Goal: Information Seeking & Learning: Learn about a topic

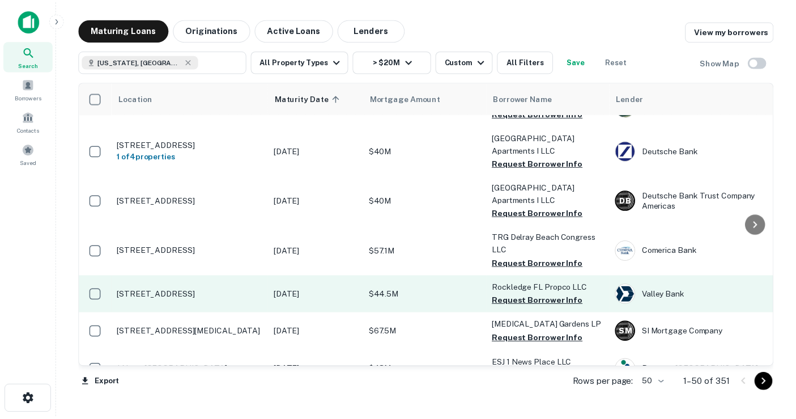
scroll to position [314, 0]
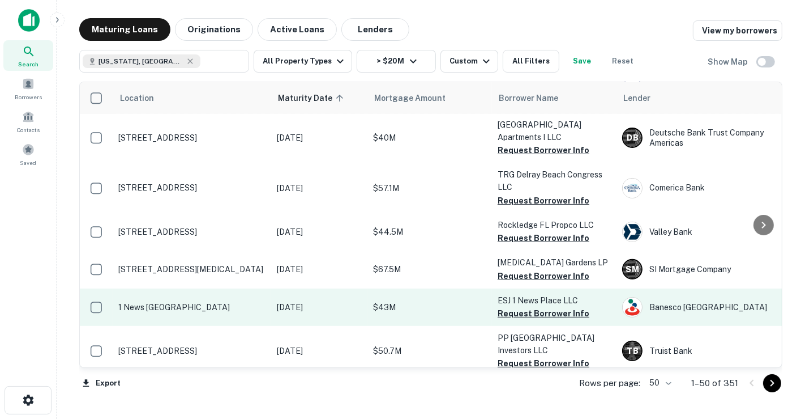
click at [366, 306] on td "[DATE]" at bounding box center [319, 306] width 96 height 37
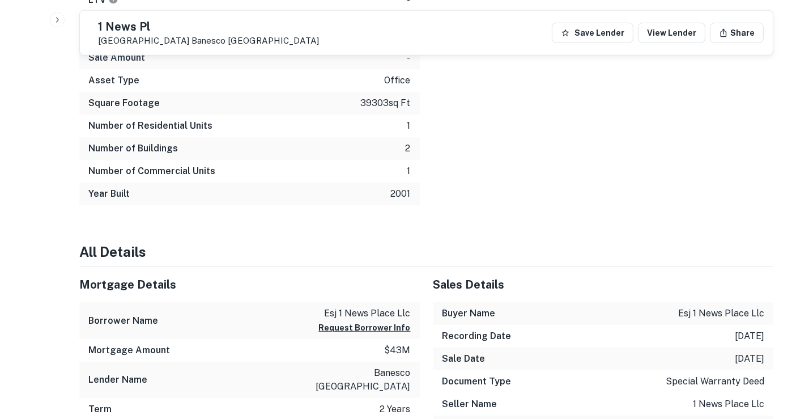
scroll to position [692, 0]
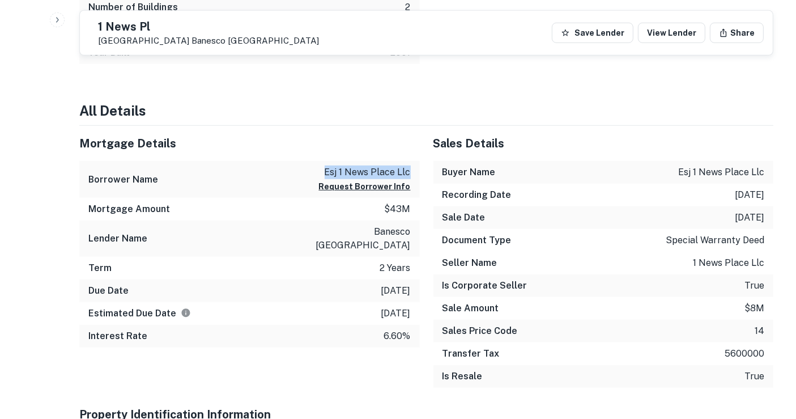
drag, startPoint x: 325, startPoint y: 172, endPoint x: 415, endPoint y: 176, distance: 90.1
click at [415, 176] on div "Borrower Name esj 1 news place llc Request Borrower Info" at bounding box center [249, 179] width 340 height 37
copy p "esj 1 news place llc"
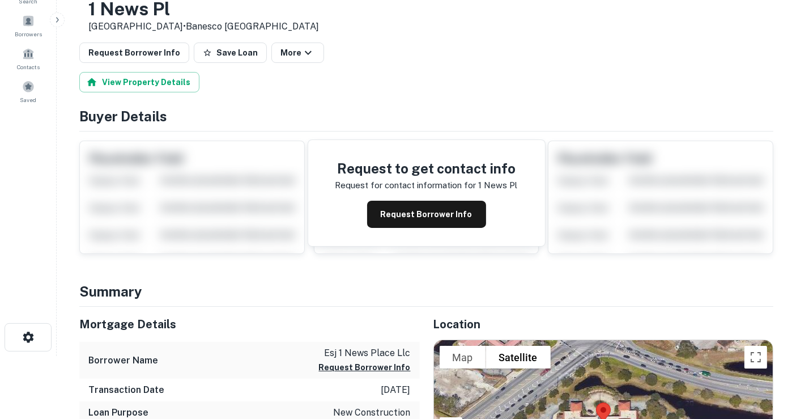
scroll to position [0, 0]
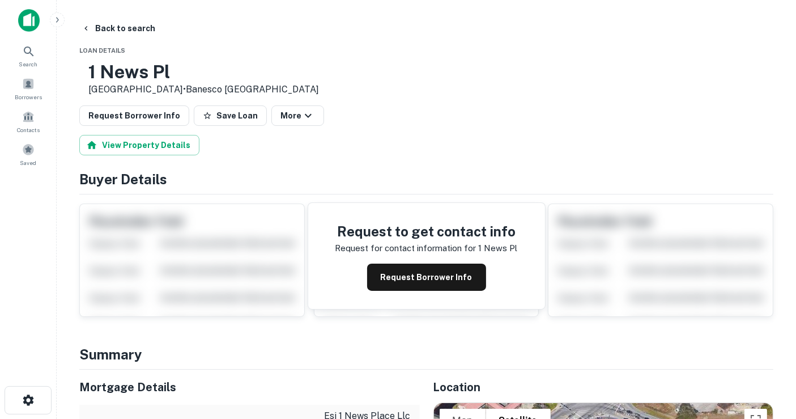
click at [328, 181] on h4 "Buyer Details" at bounding box center [426, 179] width 694 height 20
click at [205, 123] on button "Save Loan" at bounding box center [230, 115] width 73 height 20
click at [126, 22] on button "Back to search" at bounding box center [118, 28] width 83 height 20
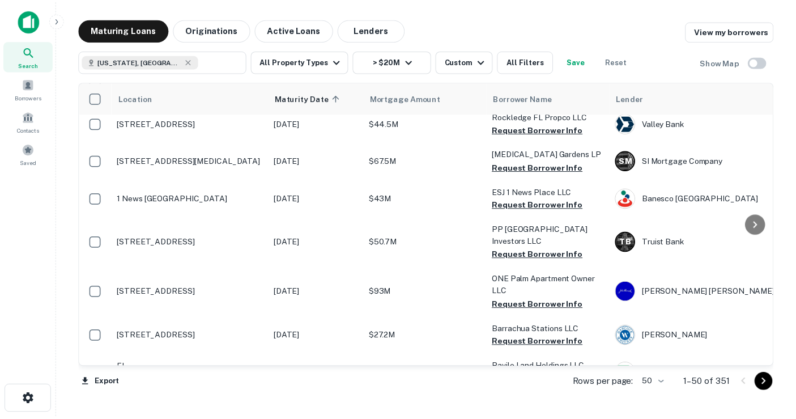
scroll to position [440, 0]
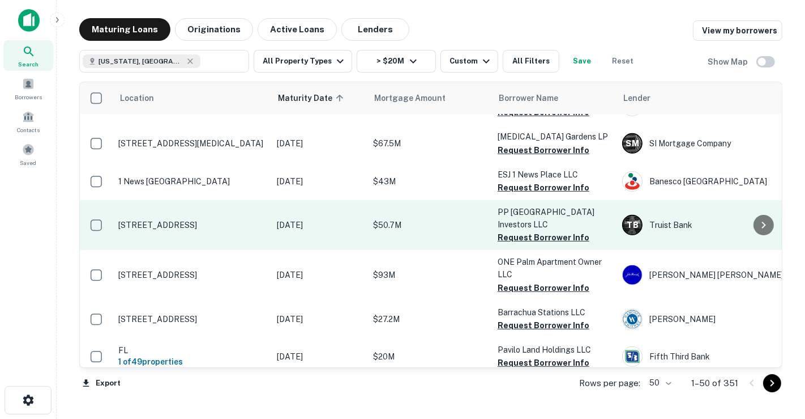
click at [262, 220] on p "[STREET_ADDRESS]" at bounding box center [191, 225] width 147 height 10
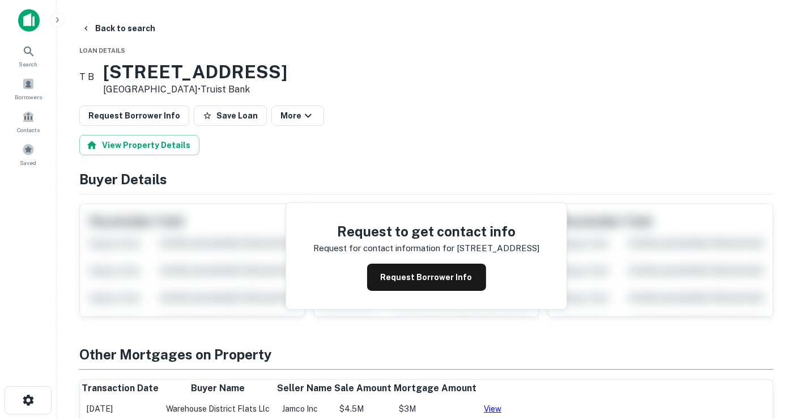
drag, startPoint x: 126, startPoint y: 65, endPoint x: 238, endPoint y: 91, distance: 115.1
click at [238, 91] on div "[STREET_ADDRESS] • Truist Bank" at bounding box center [195, 78] width 184 height 35
copy div "[STREET_ADDRESS]"
click at [219, 118] on button "Save Loan" at bounding box center [230, 115] width 73 height 20
click at [116, 33] on button "Back to search" at bounding box center [118, 28] width 83 height 20
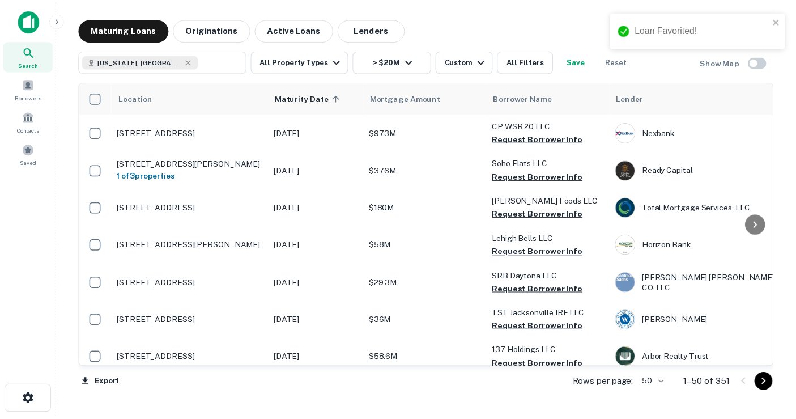
scroll to position [440, 0]
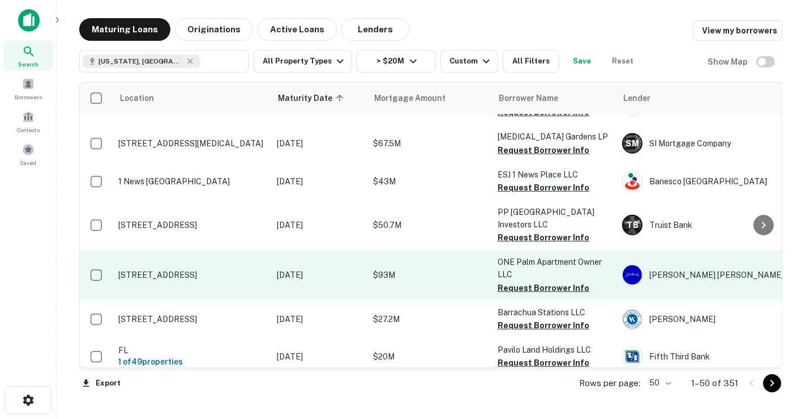
click at [327, 277] on td "[DATE]" at bounding box center [319, 275] width 96 height 50
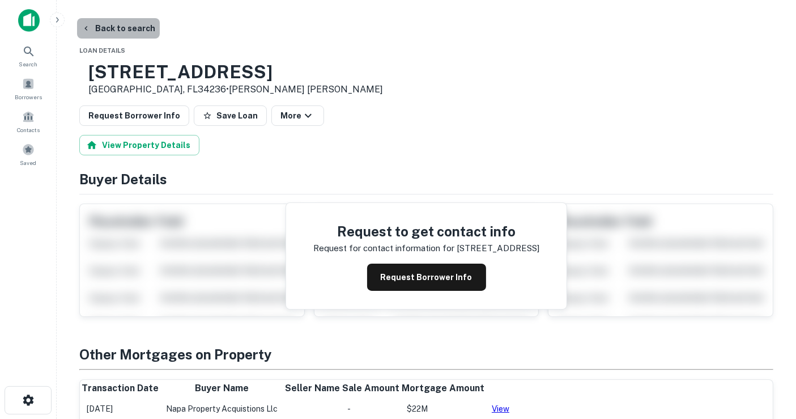
click at [137, 36] on button "Back to search" at bounding box center [118, 28] width 83 height 20
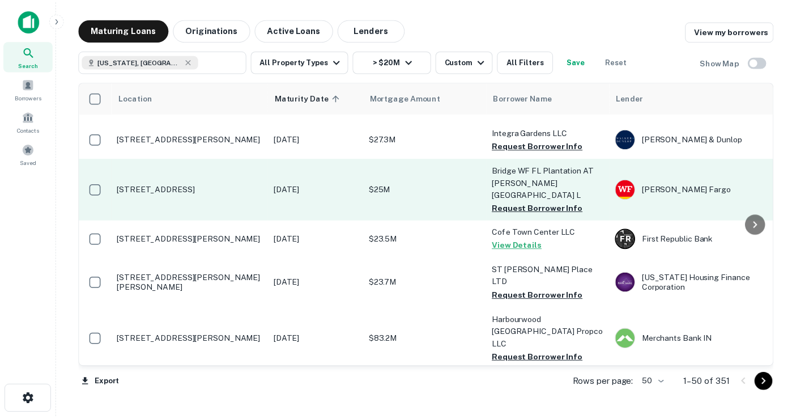
scroll to position [1384, 0]
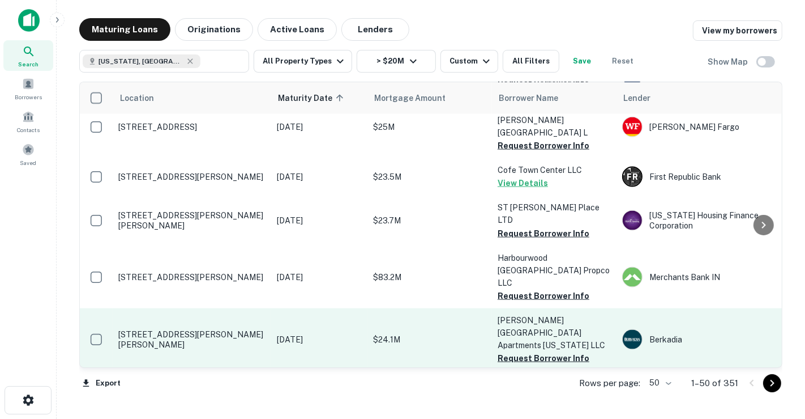
click at [352, 333] on p "[DATE]" at bounding box center [319, 339] width 85 height 12
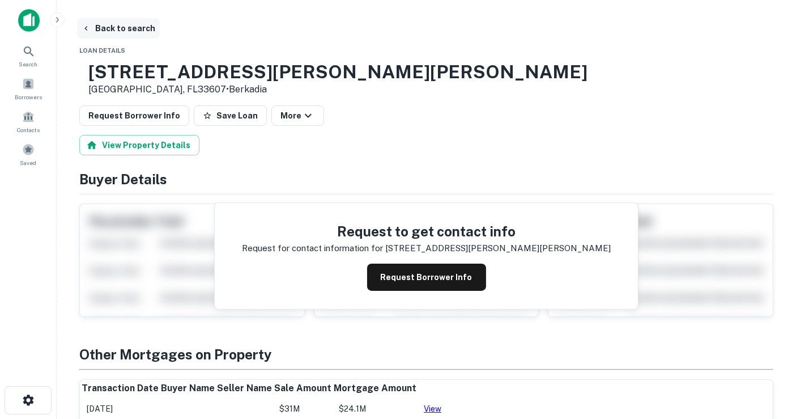
click at [119, 29] on button "Back to search" at bounding box center [118, 28] width 83 height 20
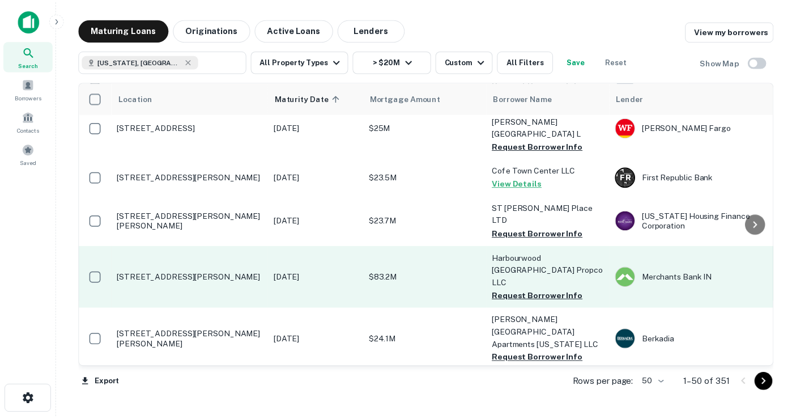
scroll to position [1446, 0]
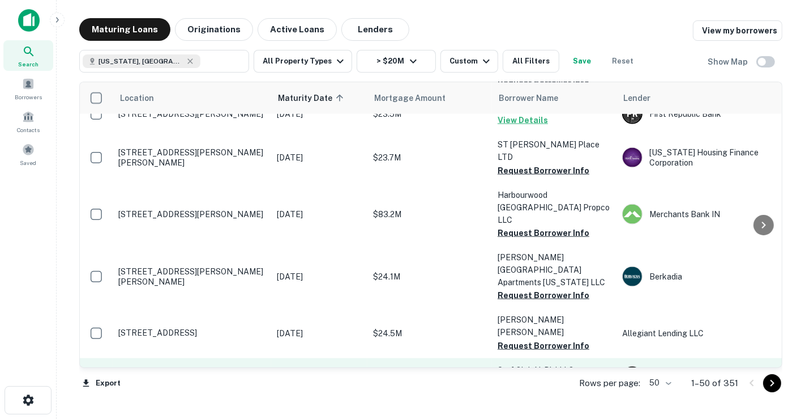
click at [345, 370] on p "[DATE]" at bounding box center [319, 376] width 85 height 12
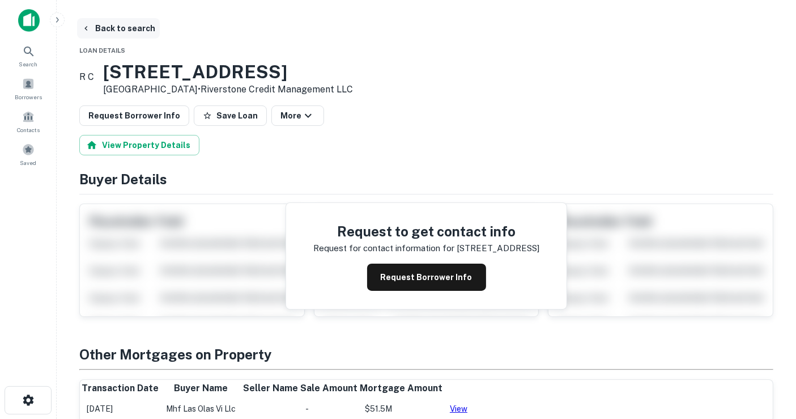
click at [126, 33] on button "Back to search" at bounding box center [118, 28] width 83 height 20
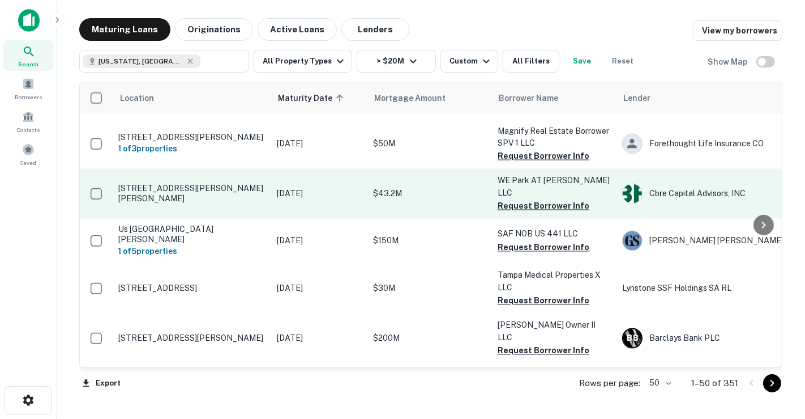
scroll to position [1771, 0]
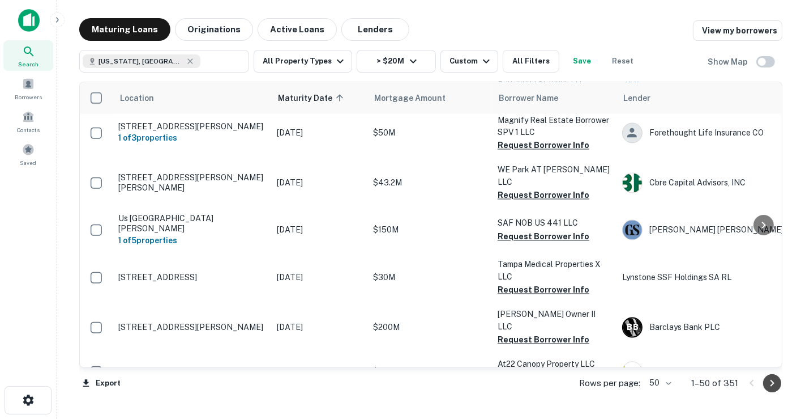
click at [771, 385] on icon "Go to next page" at bounding box center [773, 382] width 4 height 7
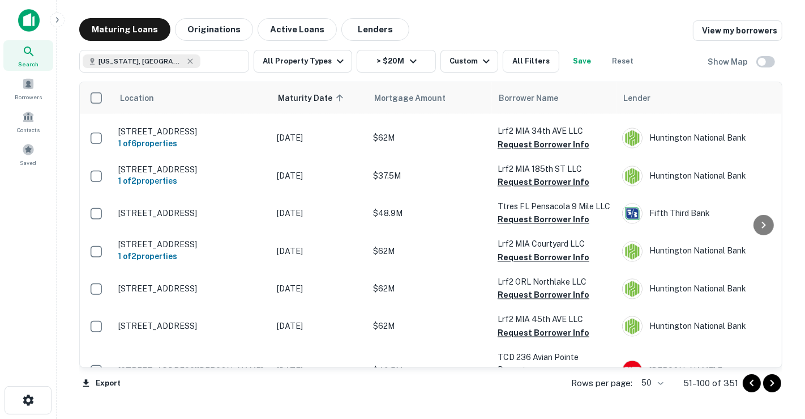
scroll to position [1745, 0]
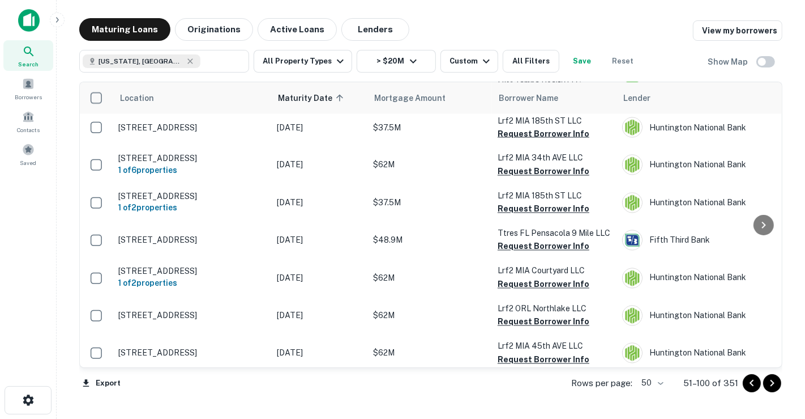
drag, startPoint x: 774, startPoint y: 216, endPoint x: 796, endPoint y: 62, distance: 155.1
click at [796, 62] on body "Search Borrowers Contacts Saved Maturing Loans Originations Active Loans Lender…" at bounding box center [402, 209] width 805 height 419
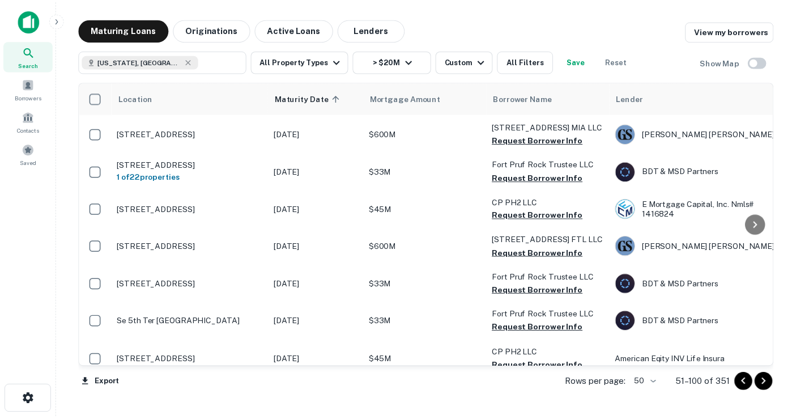
scroll to position [0, 0]
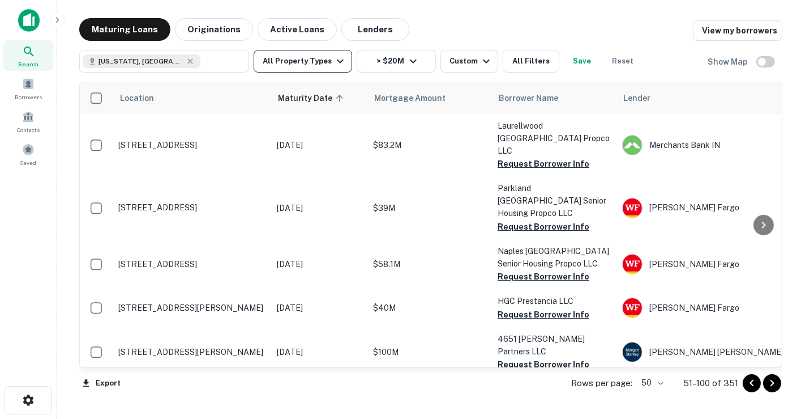
click at [315, 63] on button "All Property Types" at bounding box center [303, 61] width 99 height 23
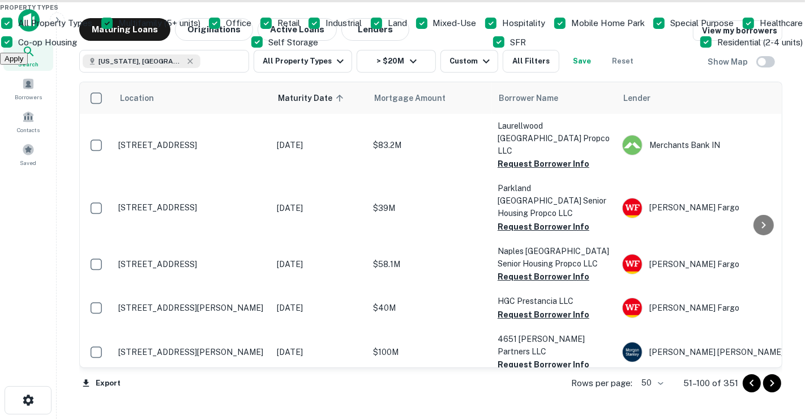
click at [317, 63] on div at bounding box center [402, 209] width 805 height 419
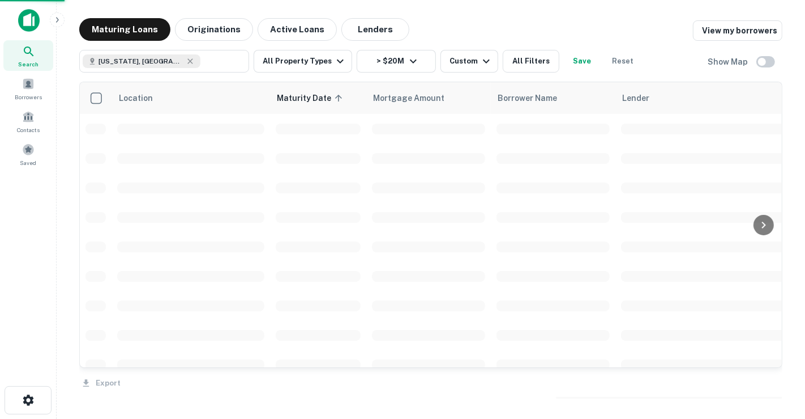
click at [326, 52] on div "Property Types All Property Types Multifamily (5+ units) Office Retail Industri…" at bounding box center [402, 209] width 805 height 419
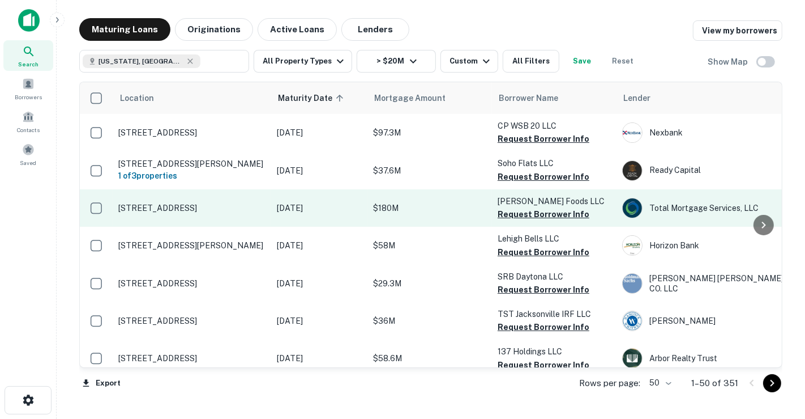
click at [332, 217] on td "[DATE]" at bounding box center [319, 207] width 96 height 37
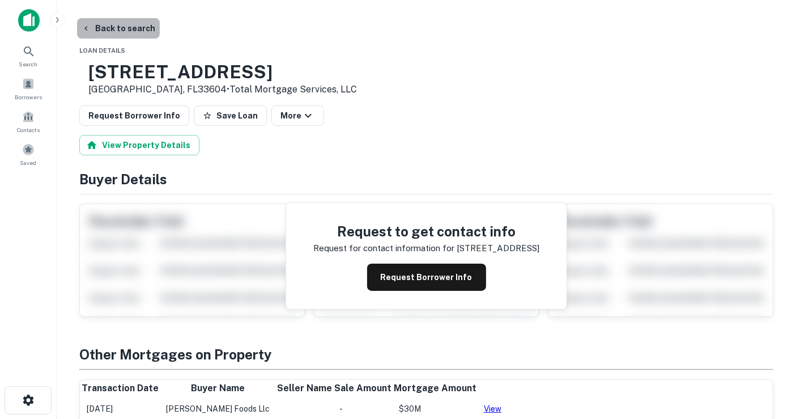
click at [138, 28] on button "Back to search" at bounding box center [118, 28] width 83 height 20
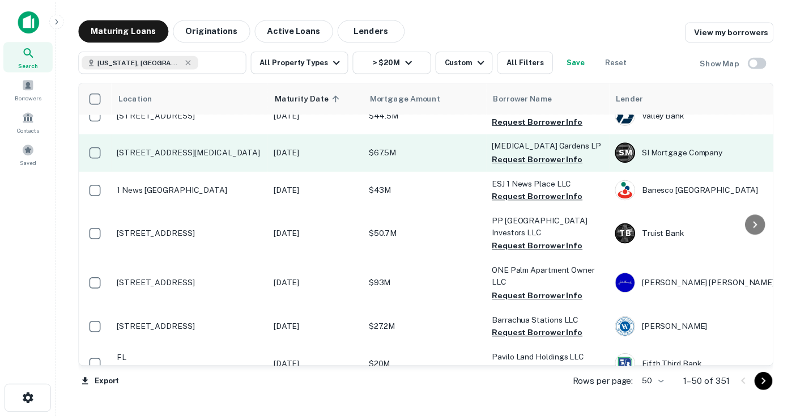
scroll to position [440, 0]
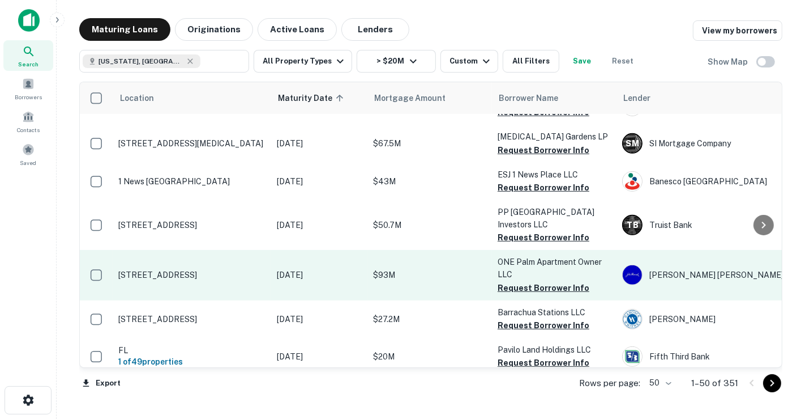
click at [432, 284] on td "$93M" at bounding box center [430, 275] width 125 height 50
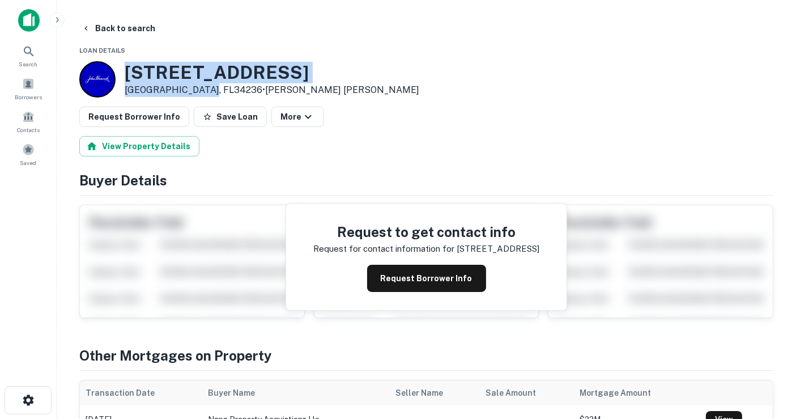
drag, startPoint x: 125, startPoint y: 72, endPoint x: 234, endPoint y: 62, distance: 110.3
click at [204, 91] on div "[STREET_ADDRESS] • [PERSON_NAME] [PERSON_NAME]" at bounding box center [272, 79] width 294 height 35
copy div "[STREET_ADDRESS]"
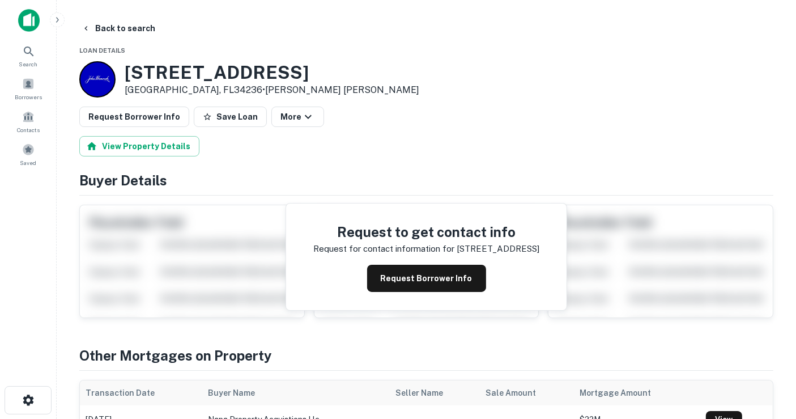
click at [326, 142] on div "View Property Details" at bounding box center [426, 146] width 694 height 20
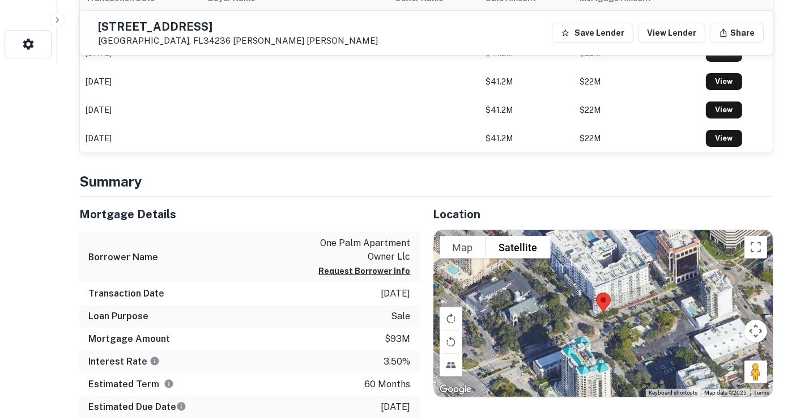
scroll to position [440, 0]
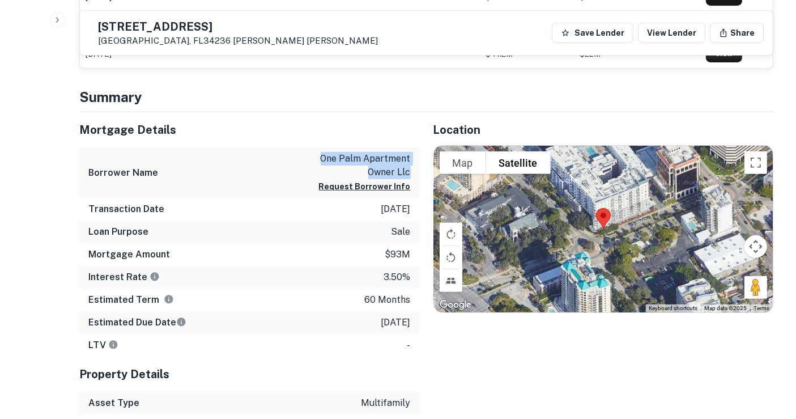
drag, startPoint x: 411, startPoint y: 172, endPoint x: 312, endPoint y: 159, distance: 100.0
click at [312, 159] on div "Borrower Name one palm apartment owner llc Request Borrower Info" at bounding box center [249, 172] width 340 height 50
copy p "one palm apartment owner llc"
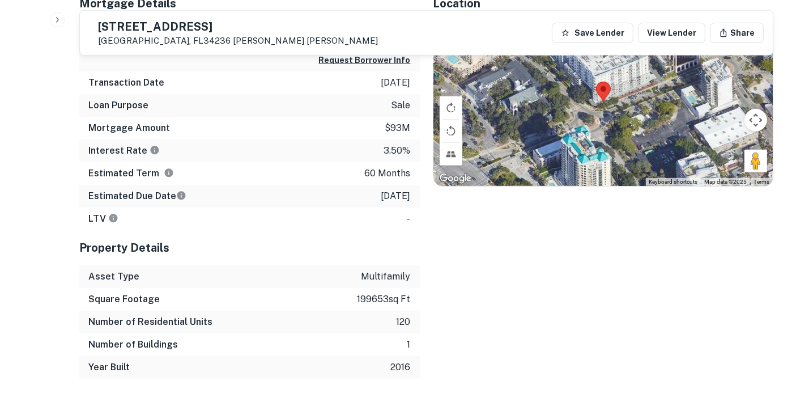
click at [334, 195] on div "Estimated Due Date [DATE]" at bounding box center [249, 196] width 340 height 23
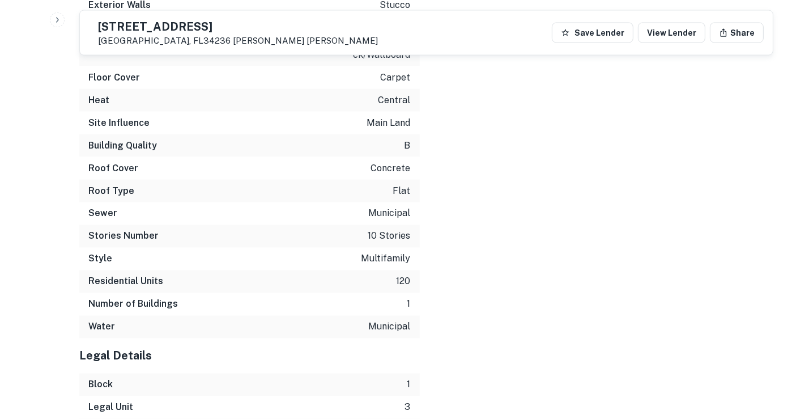
scroll to position [2013, 0]
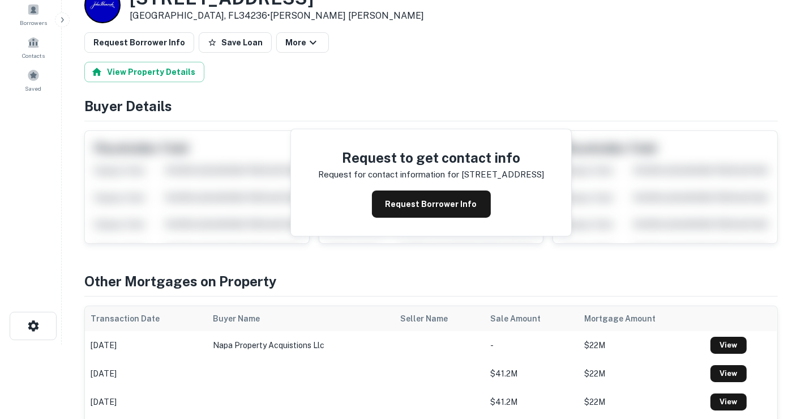
scroll to position [0, 0]
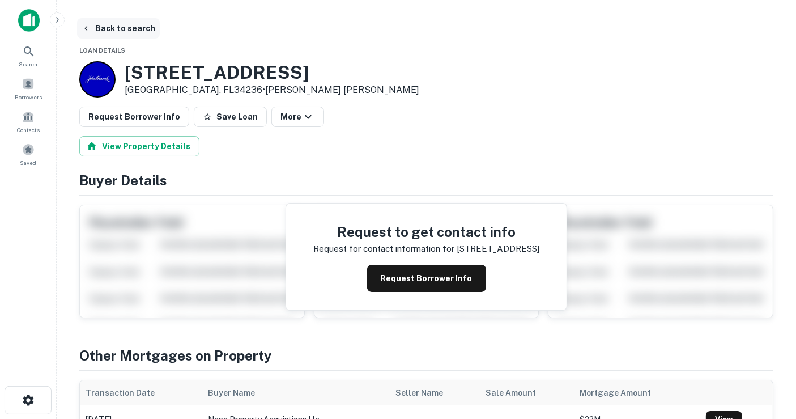
click at [110, 23] on button "Back to search" at bounding box center [118, 28] width 83 height 20
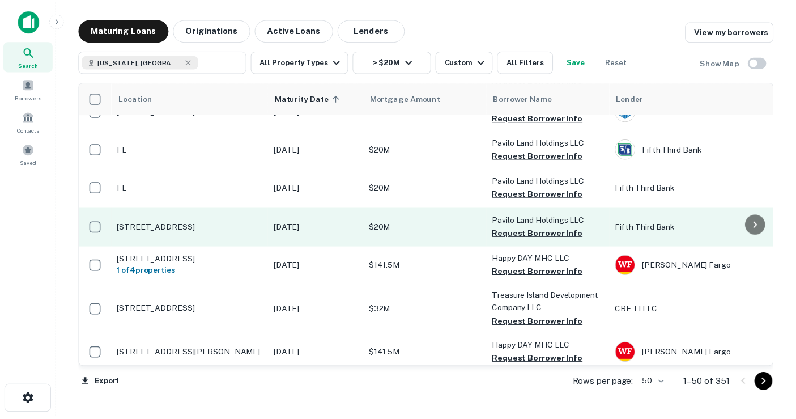
scroll to position [1132, 0]
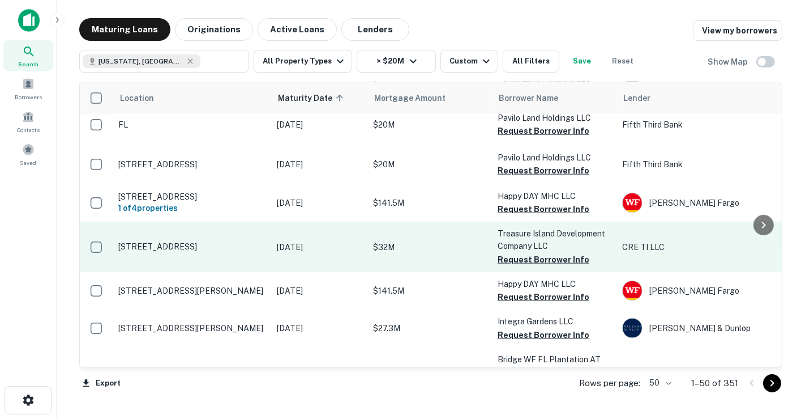
click at [452, 251] on p "$32M" at bounding box center [429, 247] width 113 height 12
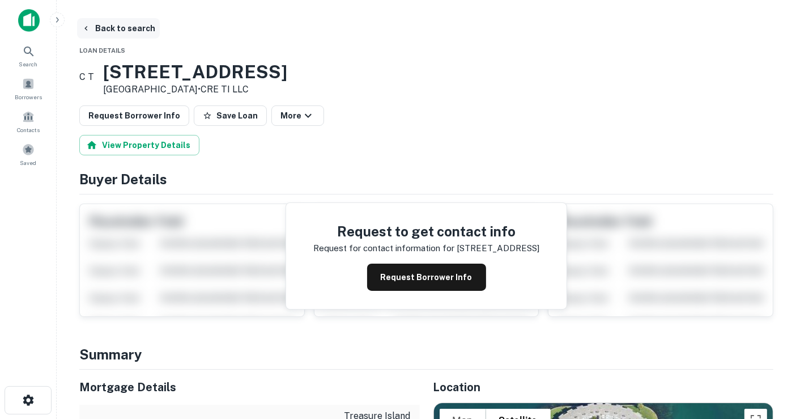
click at [131, 29] on button "Back to search" at bounding box center [118, 28] width 83 height 20
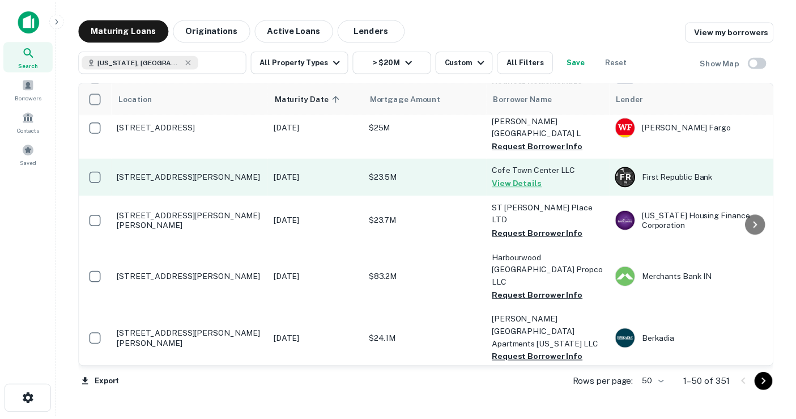
scroll to position [1446, 0]
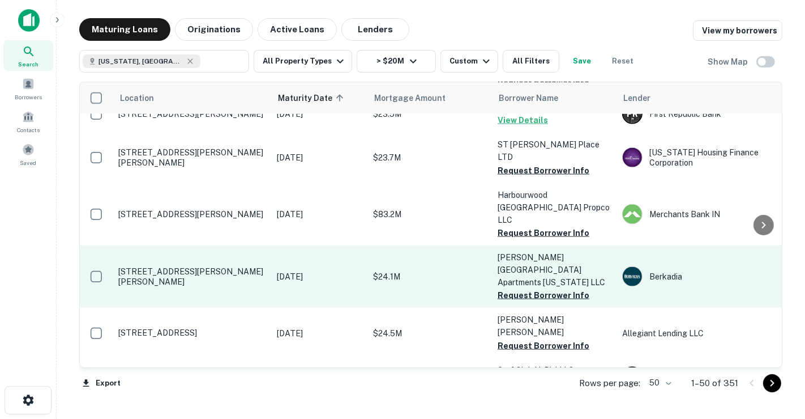
click at [325, 245] on td "[DATE]" at bounding box center [319, 276] width 96 height 62
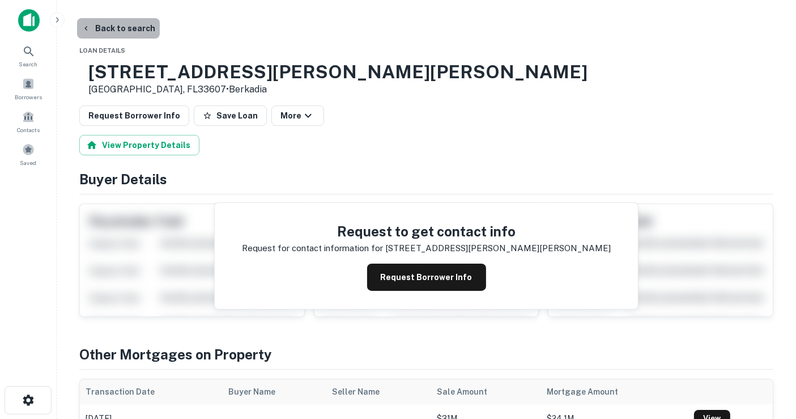
click at [135, 29] on button "Back to search" at bounding box center [118, 28] width 83 height 20
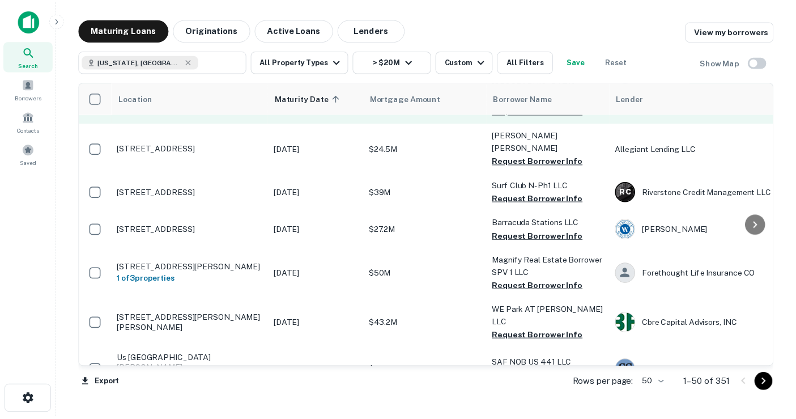
scroll to position [1635, 0]
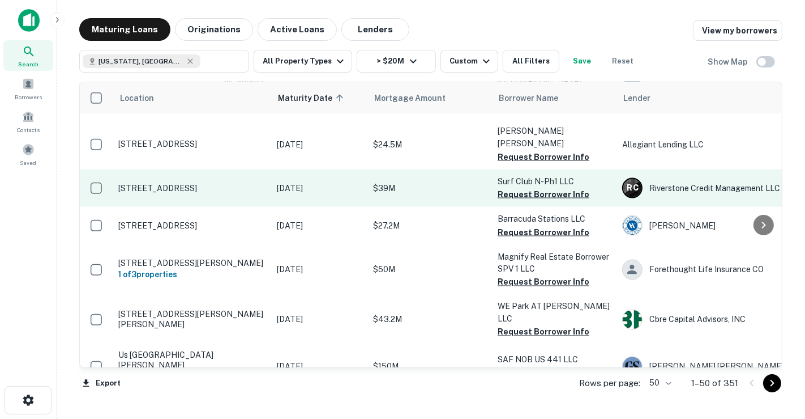
click at [294, 182] on p "[DATE]" at bounding box center [319, 188] width 85 height 12
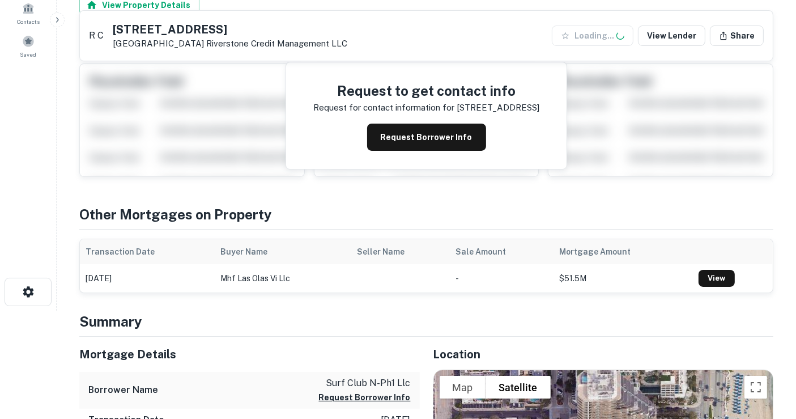
scroll to position [251, 0]
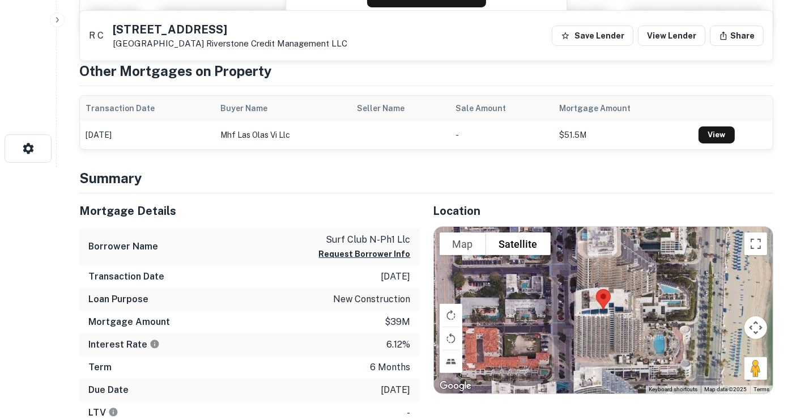
click at [356, 233] on p "surf club n-ph1 llc" at bounding box center [365, 240] width 92 height 14
copy div "surf club n-ph1 llc Request Borrower Info"
click at [280, 271] on div "Transaction Date [DATE]" at bounding box center [249, 276] width 340 height 23
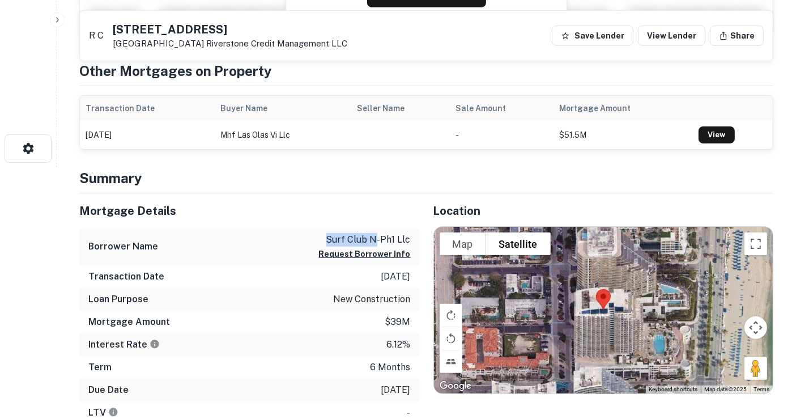
drag, startPoint x: 319, startPoint y: 236, endPoint x: 376, endPoint y: 236, distance: 56.6
click at [376, 236] on div "Borrower Name surf club n-ph1 llc Request Borrower Info" at bounding box center [249, 246] width 340 height 37
copy p "surf club n"
click at [275, 251] on div "Borrower Name surf club n-ph1 llc Request Borrower Info" at bounding box center [249, 246] width 340 height 37
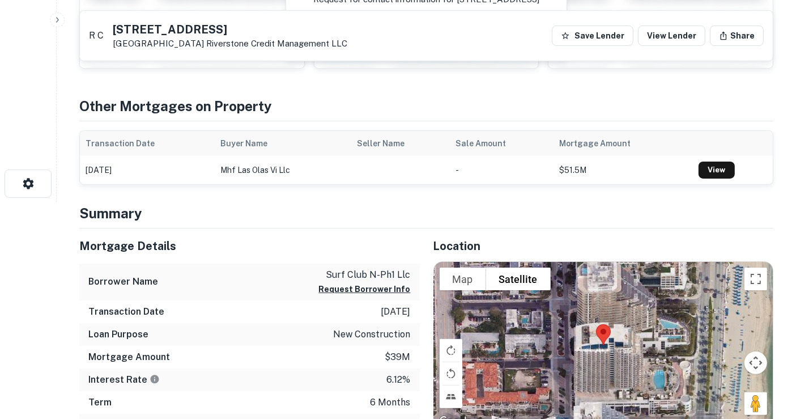
scroll to position [189, 0]
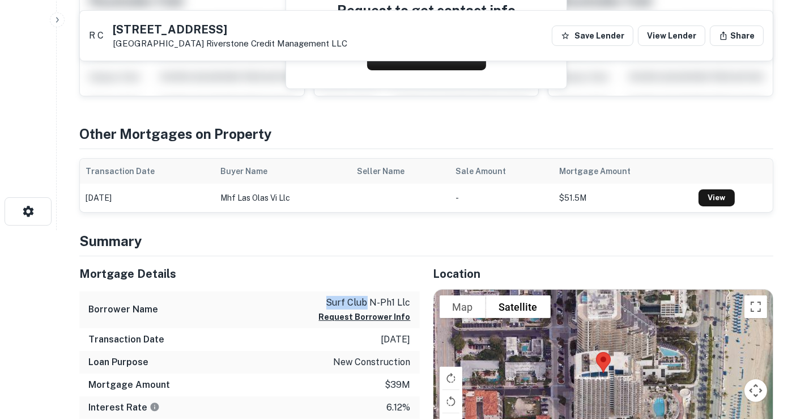
drag, startPoint x: 326, startPoint y: 297, endPoint x: 369, endPoint y: 295, distance: 42.5
click at [369, 296] on p "surf club n-ph1 llc" at bounding box center [365, 303] width 92 height 14
copy p "surf club"
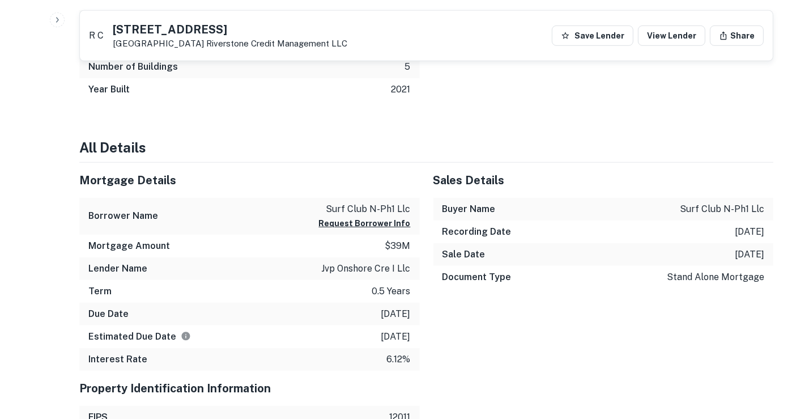
scroll to position [755, 0]
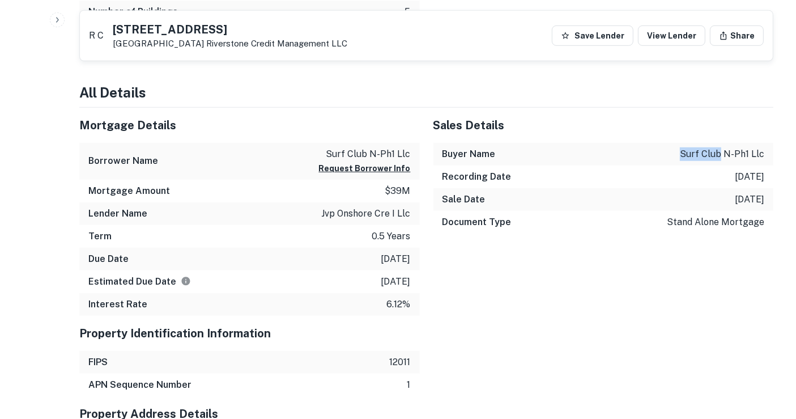
drag, startPoint x: 686, startPoint y: 148, endPoint x: 721, endPoint y: 148, distance: 35.1
click at [721, 148] on p "surf club n-ph1 llc" at bounding box center [722, 154] width 84 height 14
copy p "surf club"
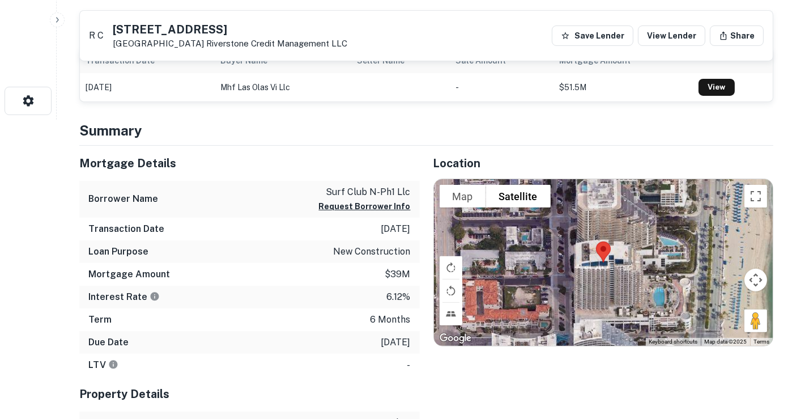
scroll to position [189, 0]
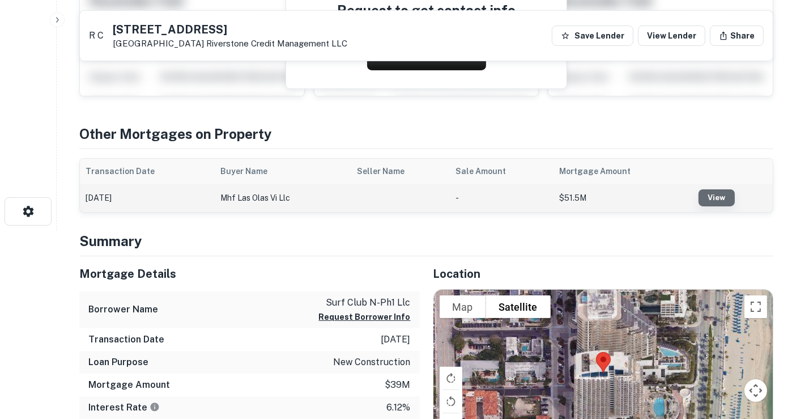
click at [725, 193] on link "View" at bounding box center [716, 197] width 36 height 17
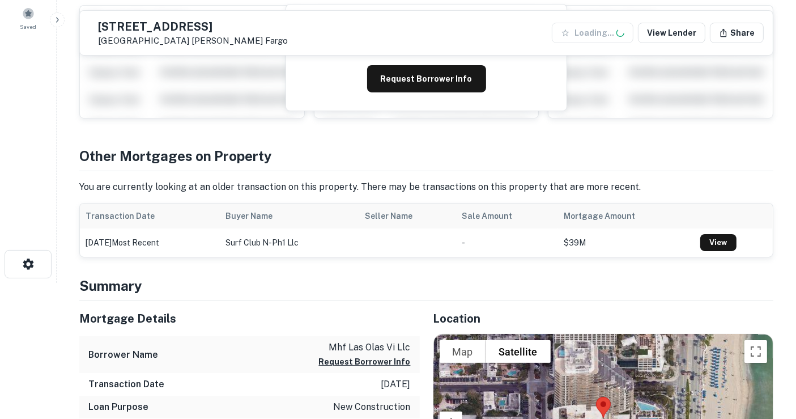
scroll to position [251, 0]
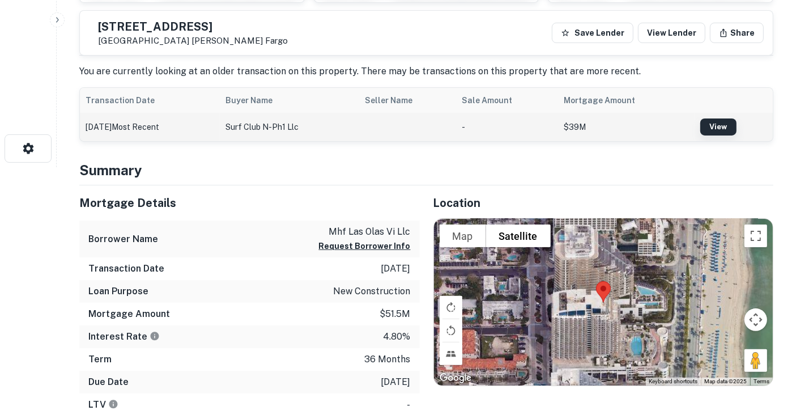
click at [716, 124] on link "View" at bounding box center [718, 126] width 36 height 17
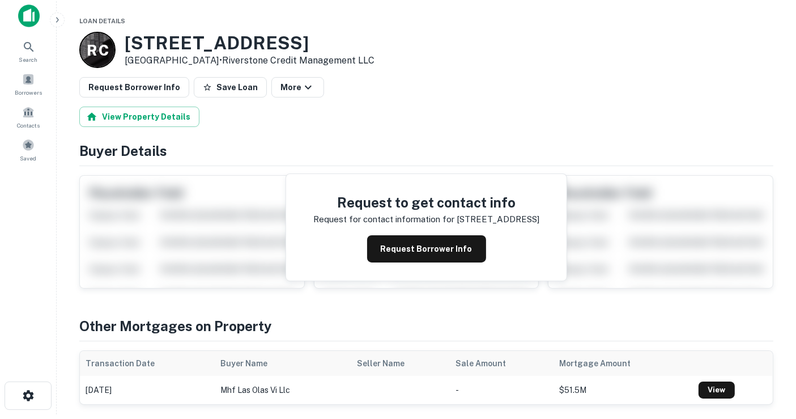
scroll to position [314, 0]
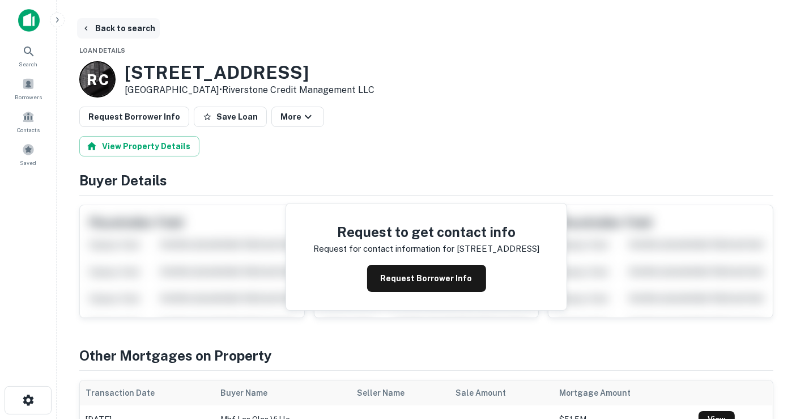
click at [118, 25] on button "Back to search" at bounding box center [118, 28] width 83 height 20
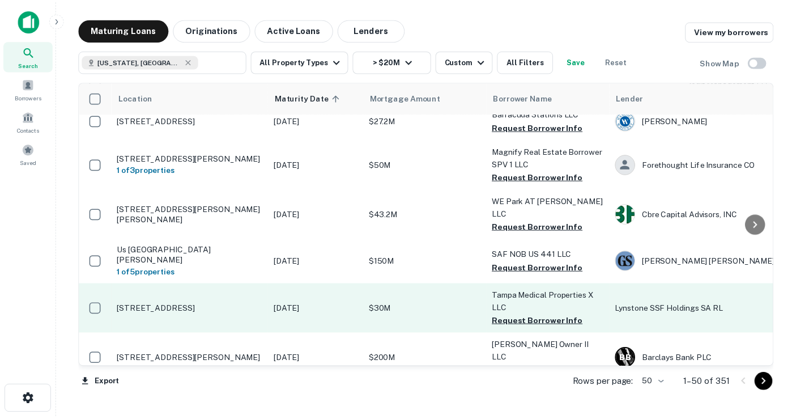
scroll to position [1771, 0]
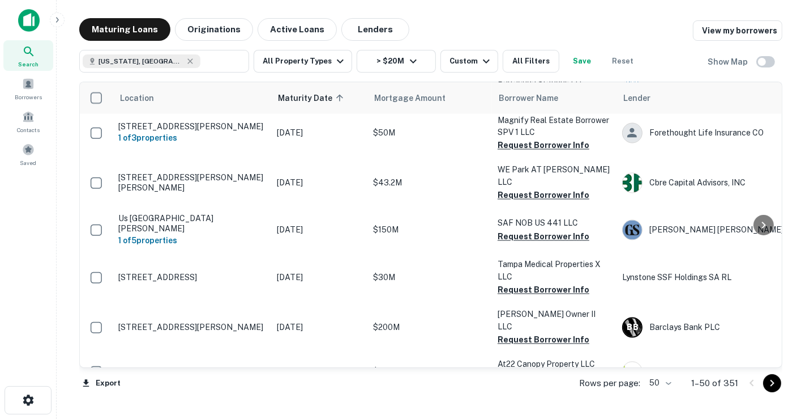
click at [449, 409] on p "$83.2M" at bounding box center [429, 415] width 113 height 12
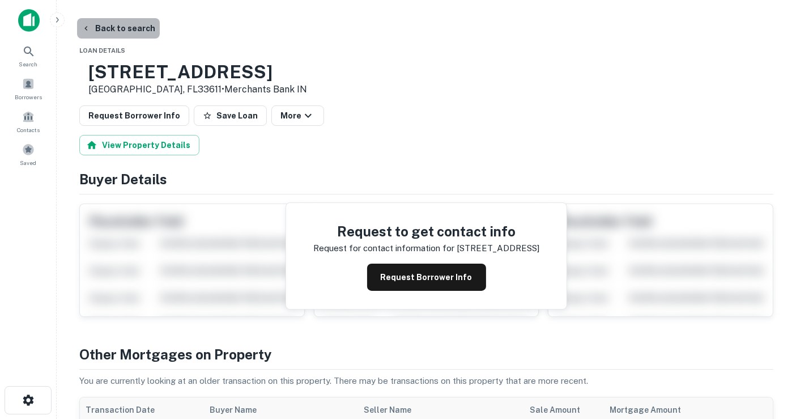
click at [139, 26] on button "Back to search" at bounding box center [118, 28] width 83 height 20
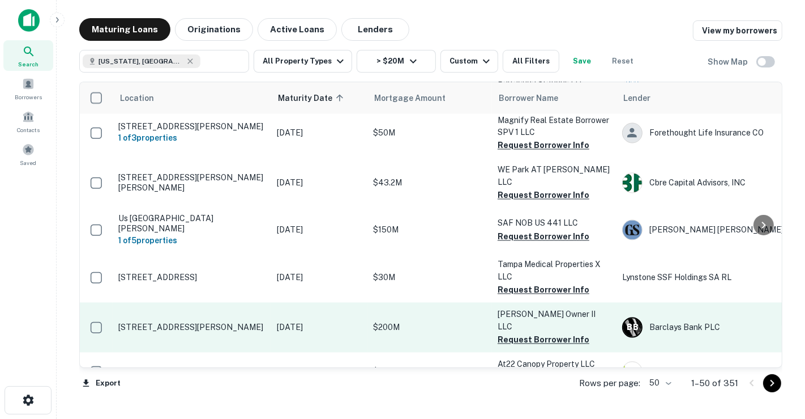
scroll to position [1771, 0]
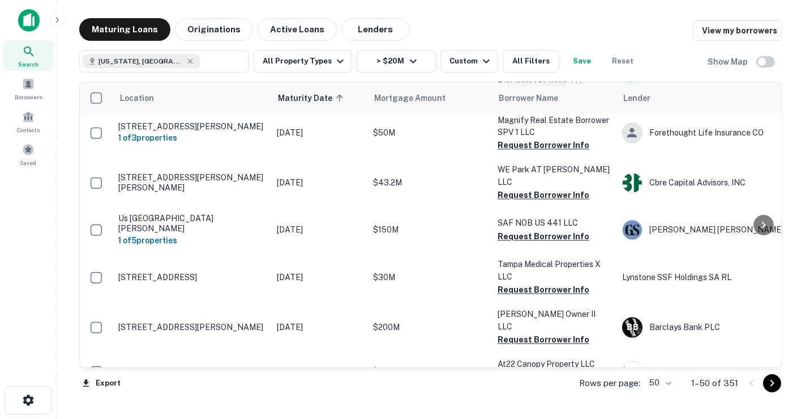
click at [773, 383] on icon "Go to next page" at bounding box center [773, 382] width 4 height 7
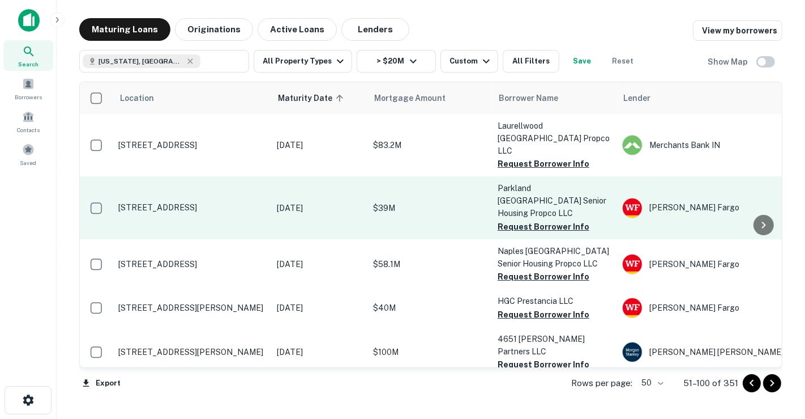
click at [313, 202] on p "[DATE]" at bounding box center [319, 208] width 85 height 12
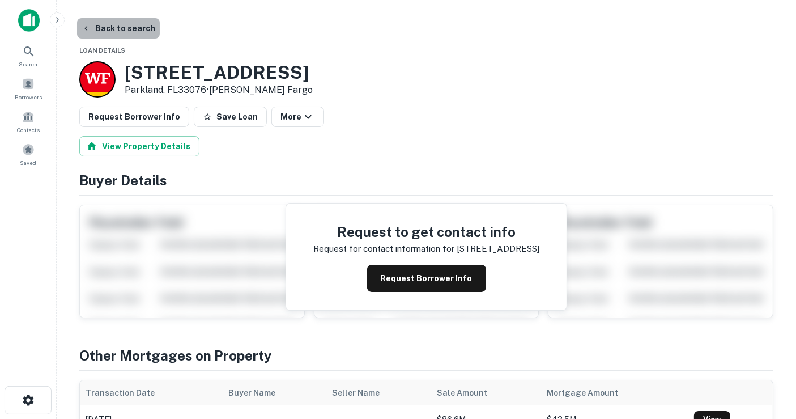
click at [140, 35] on button "Back to search" at bounding box center [118, 28] width 83 height 20
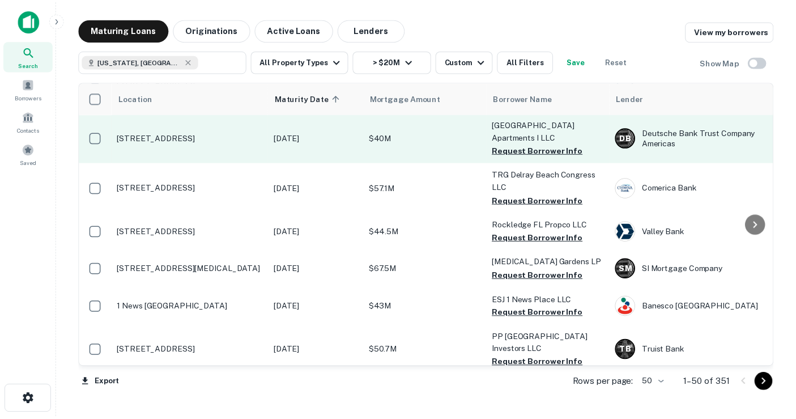
scroll to position [377, 0]
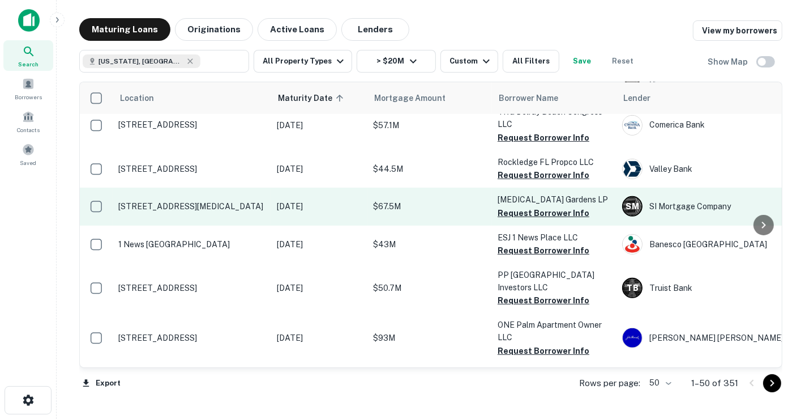
click at [346, 206] on p "[DATE]" at bounding box center [319, 206] width 85 height 12
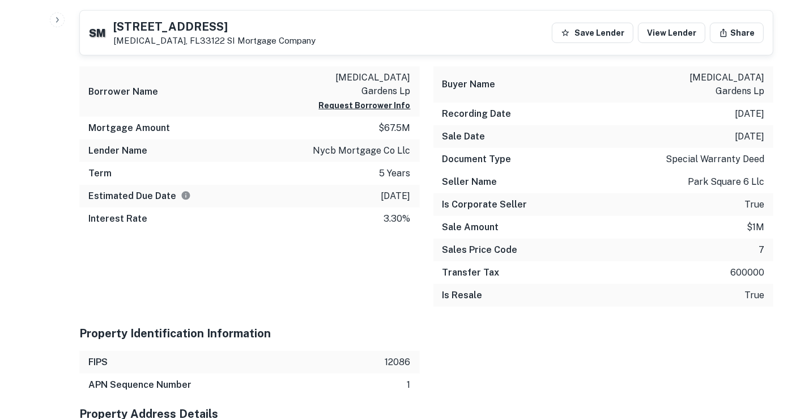
scroll to position [943, 0]
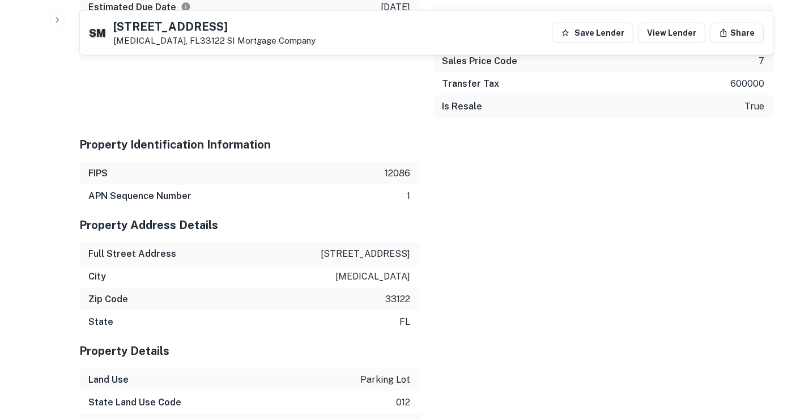
click at [362, 247] on p "[STREET_ADDRESS]" at bounding box center [365, 254] width 89 height 14
copy p "[STREET_ADDRESS]"
click at [377, 185] on div "APN Sequence Number 1" at bounding box center [249, 196] width 340 height 23
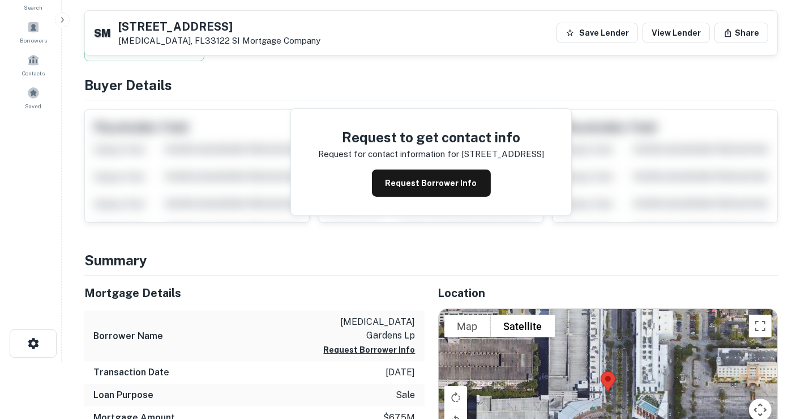
scroll to position [0, 0]
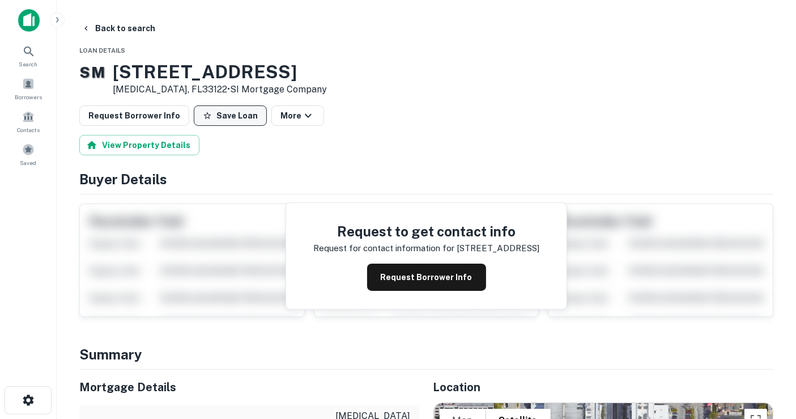
click at [233, 109] on button "Save Loan" at bounding box center [230, 115] width 73 height 20
click at [107, 28] on button "Back to search" at bounding box center [118, 28] width 83 height 20
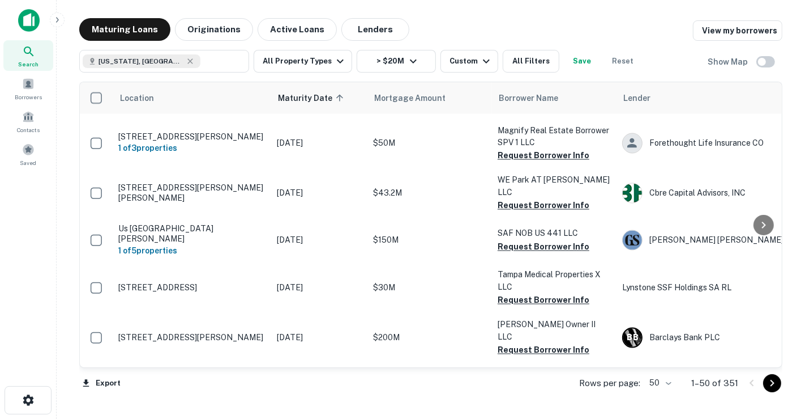
scroll to position [1771, 0]
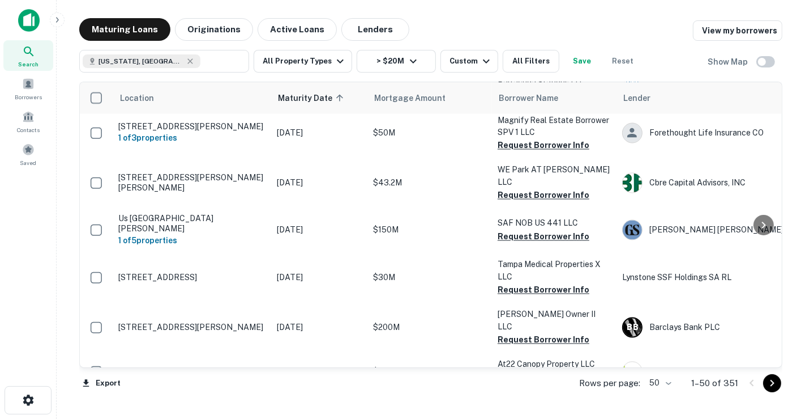
click at [668, 381] on body "Search Borrowers Contacts Saved Maturing Loans Originations Active Loans Lender…" at bounding box center [402, 209] width 805 height 419
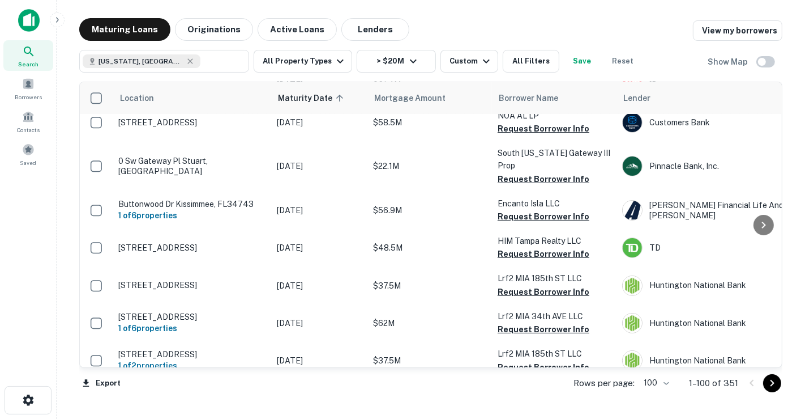
scroll to position [3761, 0]
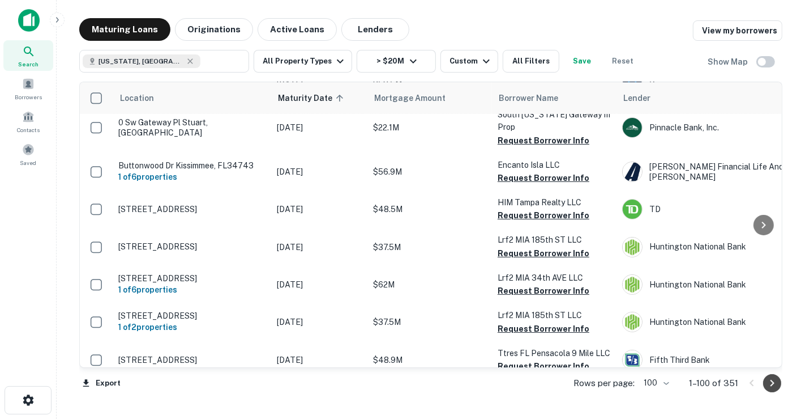
click at [772, 382] on icon "Go to next page" at bounding box center [773, 383] width 14 height 14
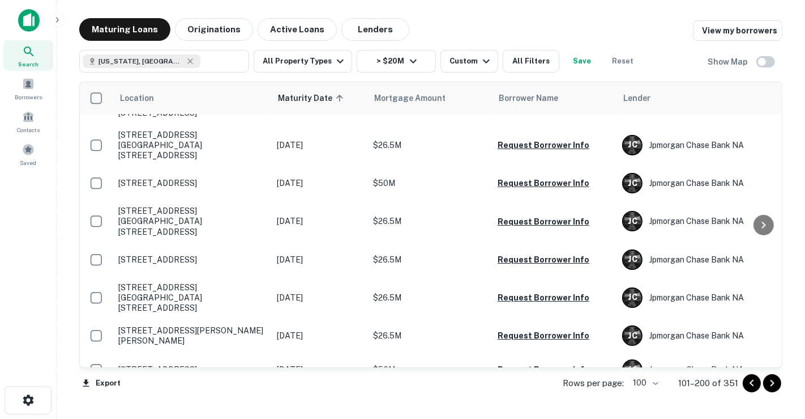
scroll to position [3209, 0]
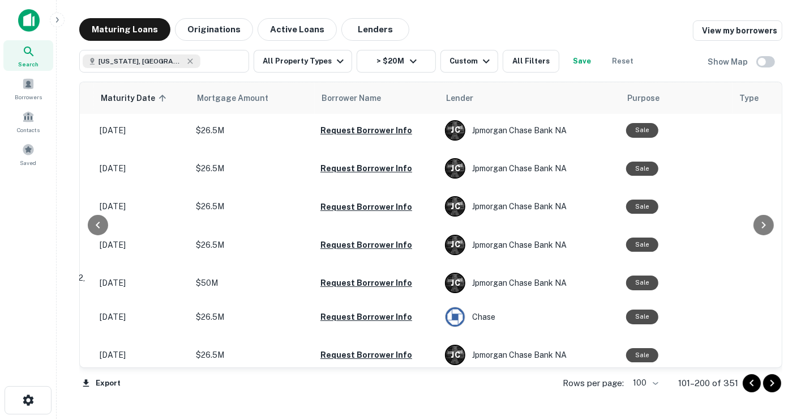
drag, startPoint x: 774, startPoint y: 306, endPoint x: 775, endPoint y: 245, distance: 61.7
click at [775, 244] on div at bounding box center [764, 224] width 23 height 285
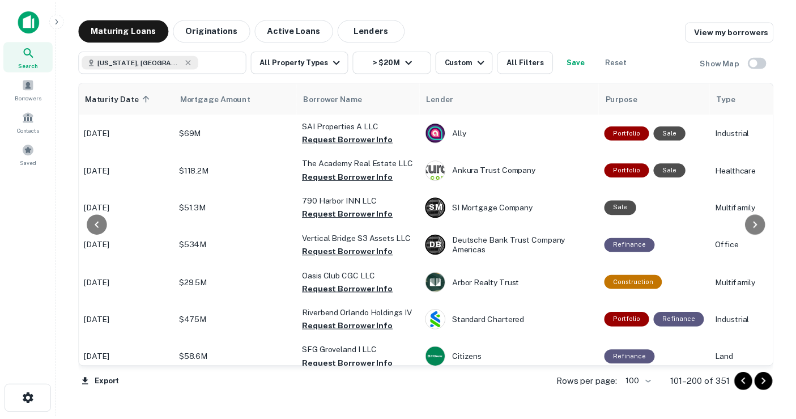
scroll to position [0, 0]
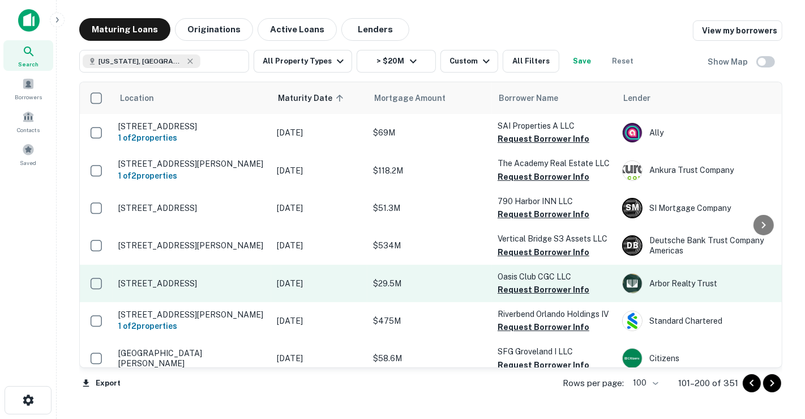
click at [344, 271] on td "[DATE]" at bounding box center [319, 282] width 96 height 37
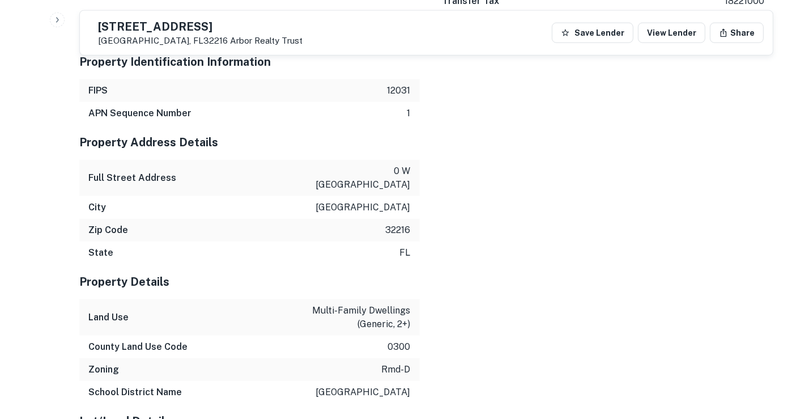
scroll to position [1069, 0]
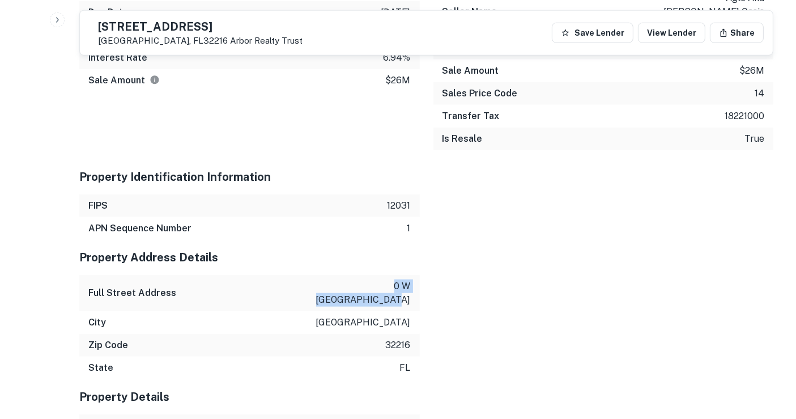
drag, startPoint x: 328, startPoint y: 270, endPoint x: 428, endPoint y: 275, distance: 99.8
copy p "0 w [GEOGRAPHIC_DATA]"
click at [329, 240] on div "Property Address Details" at bounding box center [249, 257] width 340 height 35
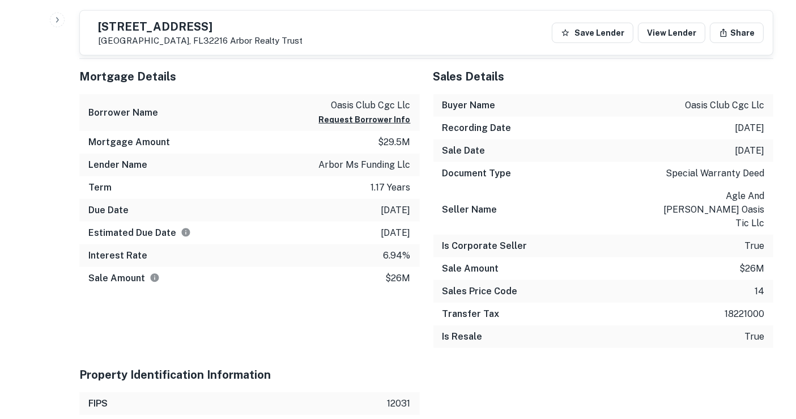
scroll to position [818, 0]
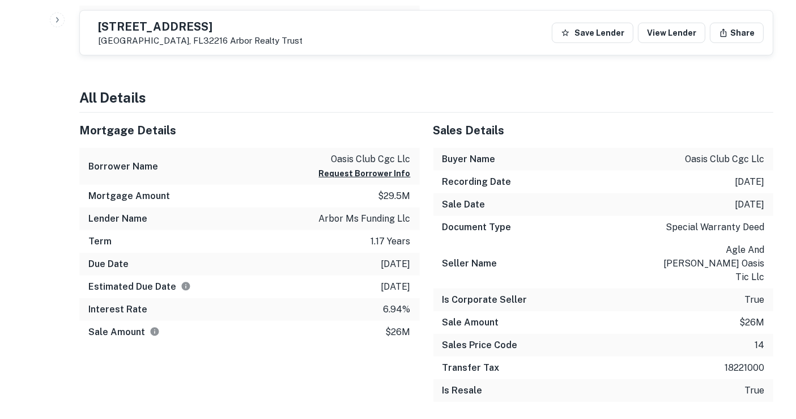
click at [378, 155] on p "oasis club cgc llc" at bounding box center [365, 159] width 92 height 14
click at [424, 211] on div "Sales Details Buyer Name oasis club cgc llc Recording Date [DATE] Sale Date [DA…" at bounding box center [597, 262] width 354 height 298
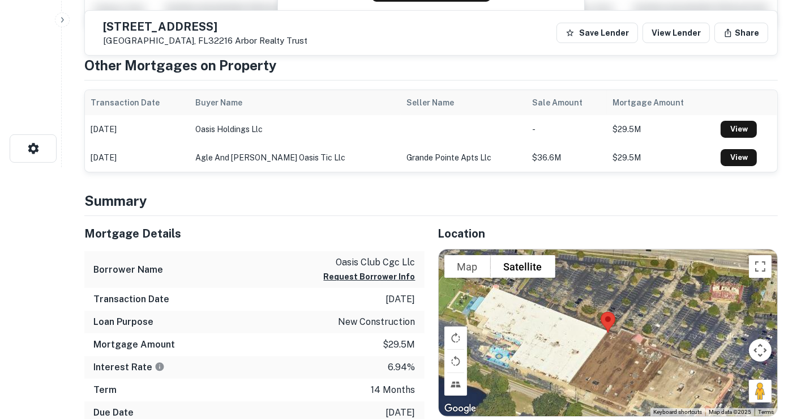
scroll to position [0, 0]
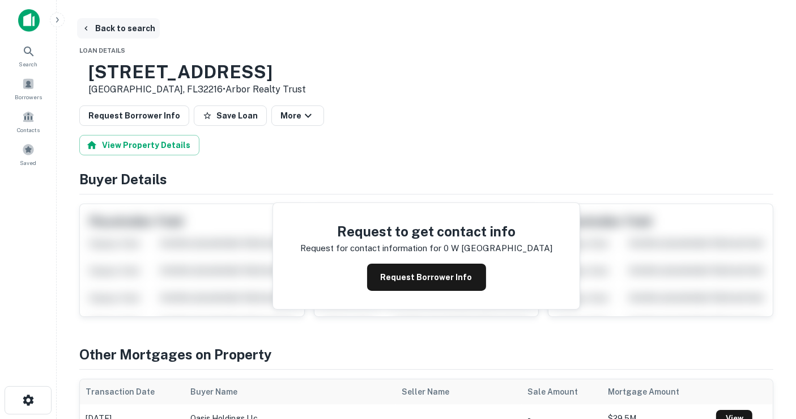
click at [111, 38] on button "Back to search" at bounding box center [118, 28] width 83 height 20
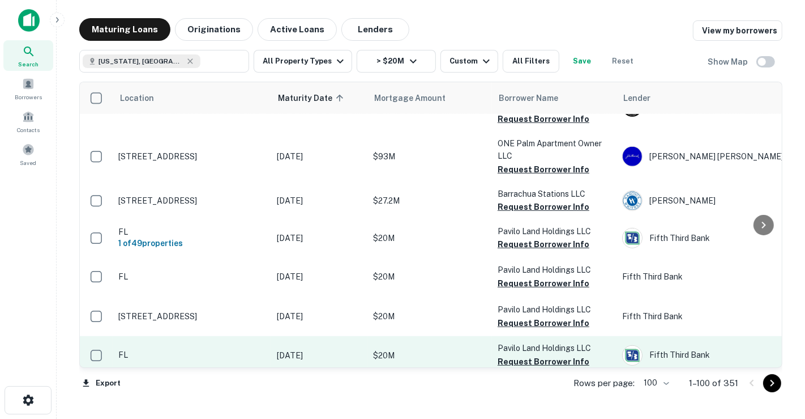
scroll to position [692, 0]
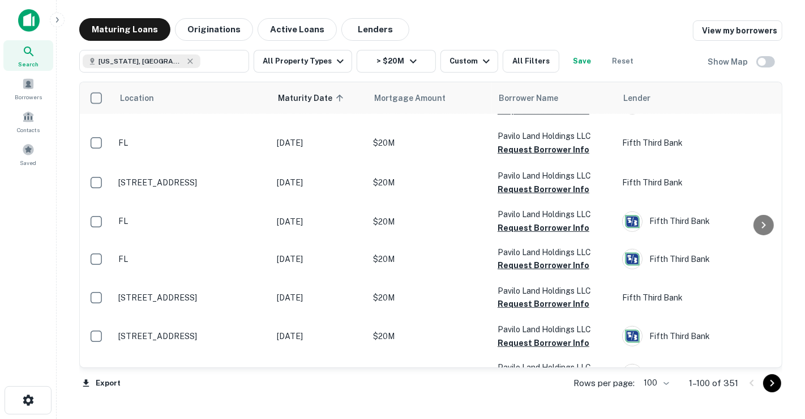
drag, startPoint x: 783, startPoint y: 151, endPoint x: 799, endPoint y: 313, distance: 162.7
click at [799, 313] on main "Maturing Loans Originations Active Loans Lenders View my borrowers [US_STATE], …" at bounding box center [431, 209] width 749 height 419
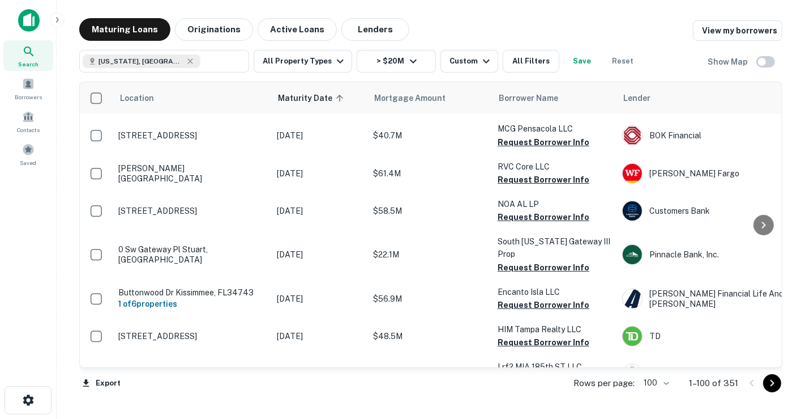
scroll to position [3761, 0]
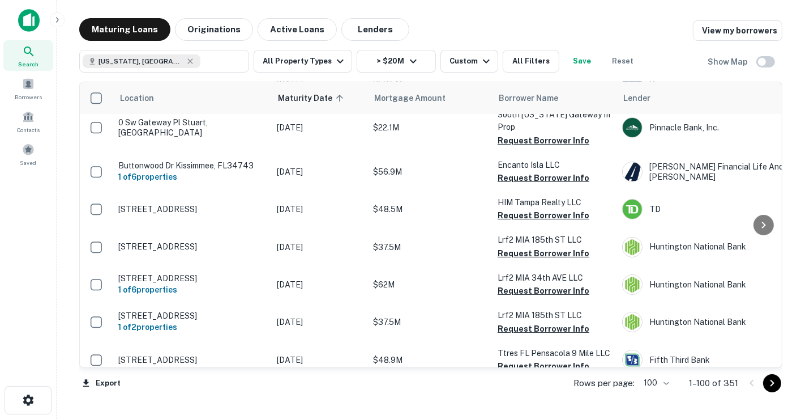
click at [768, 385] on icon "Go to next page" at bounding box center [773, 383] width 14 height 14
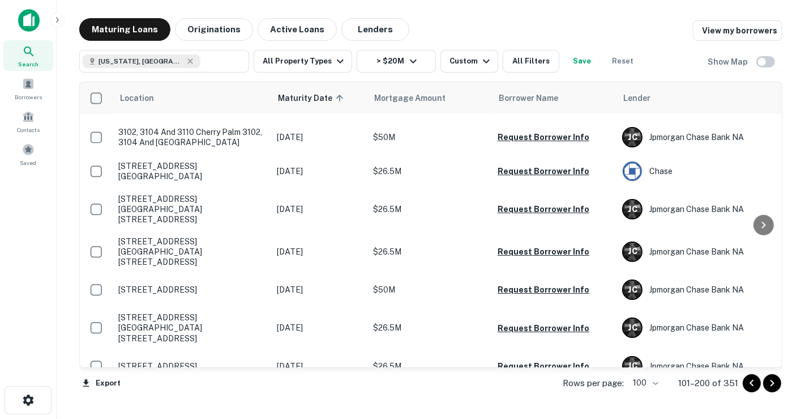
scroll to position [3335, 0]
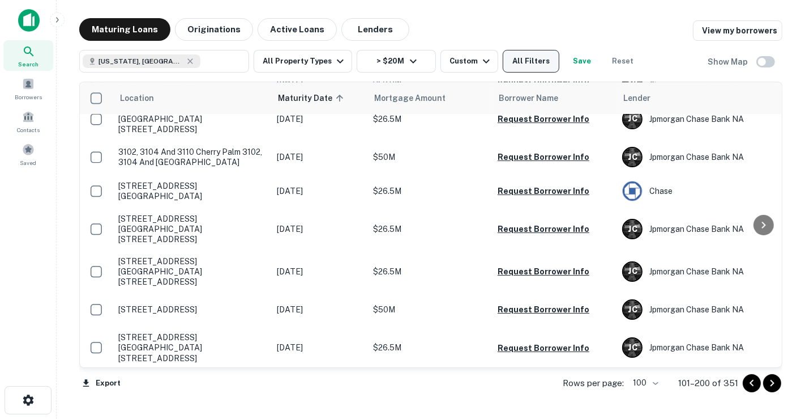
click at [531, 63] on button "All Filters" at bounding box center [531, 61] width 57 height 23
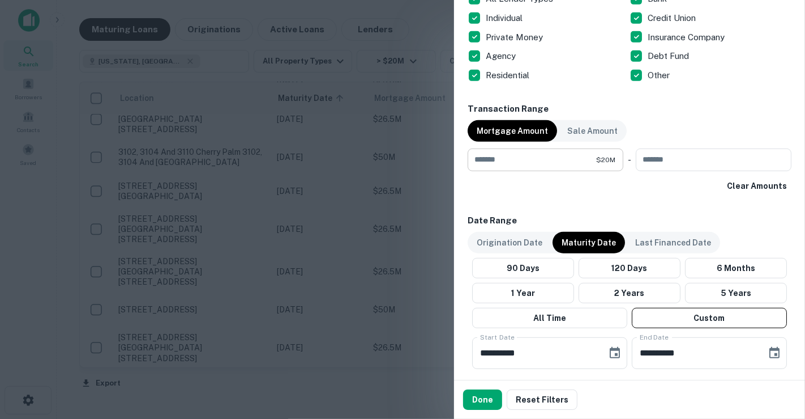
scroll to position [503, 0]
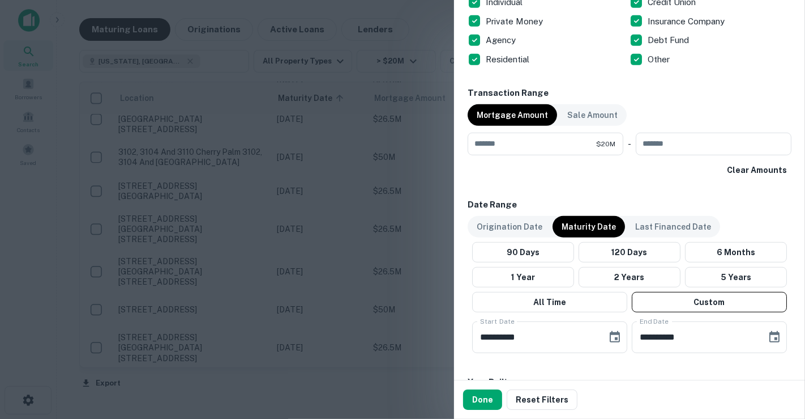
click at [386, 187] on div at bounding box center [402, 209] width 805 height 419
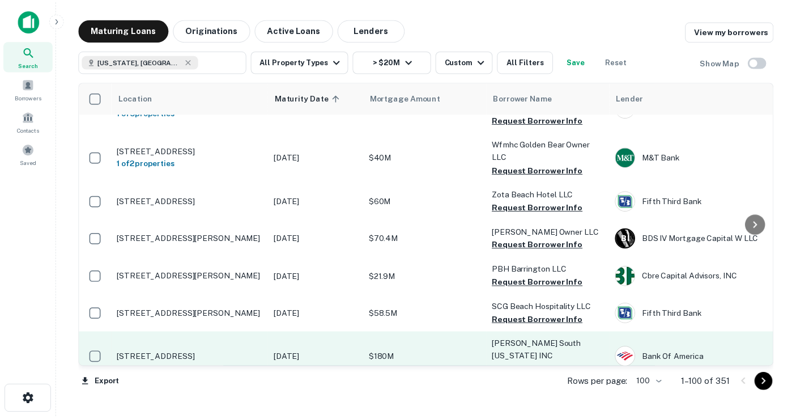
scroll to position [2517, 0]
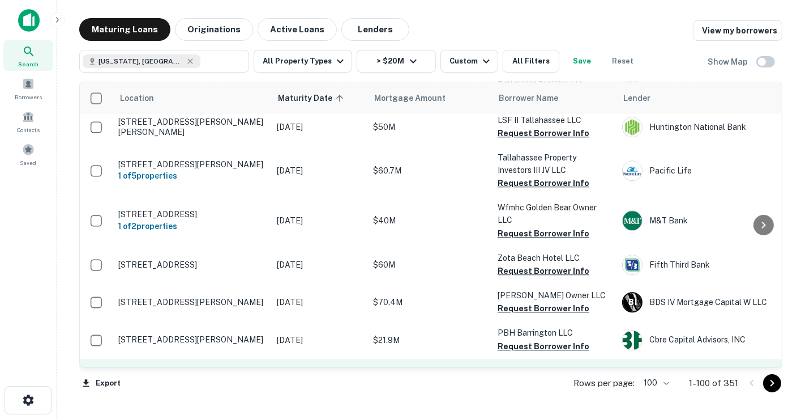
click at [414, 358] on td "$58.5M" at bounding box center [430, 376] width 125 height 37
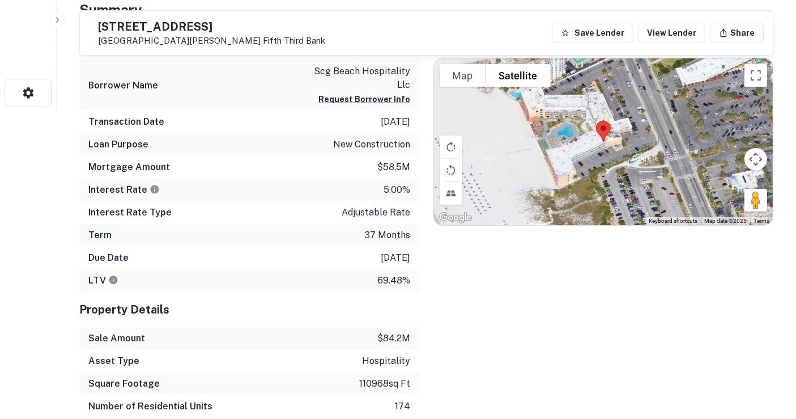
scroll to position [204, 0]
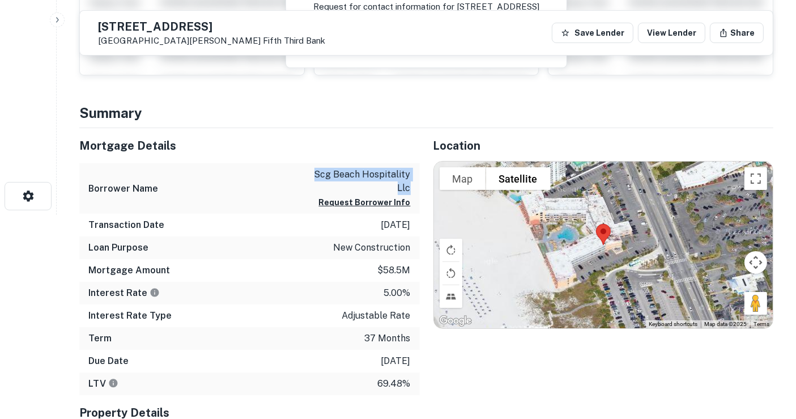
drag, startPoint x: 412, startPoint y: 191, endPoint x: 315, endPoint y: 178, distance: 97.7
click at [315, 178] on div "Borrower Name scg beach hospitality llc Request Borrower Info" at bounding box center [249, 188] width 340 height 50
click at [283, 244] on div "Loan Purpose new construction" at bounding box center [249, 247] width 340 height 23
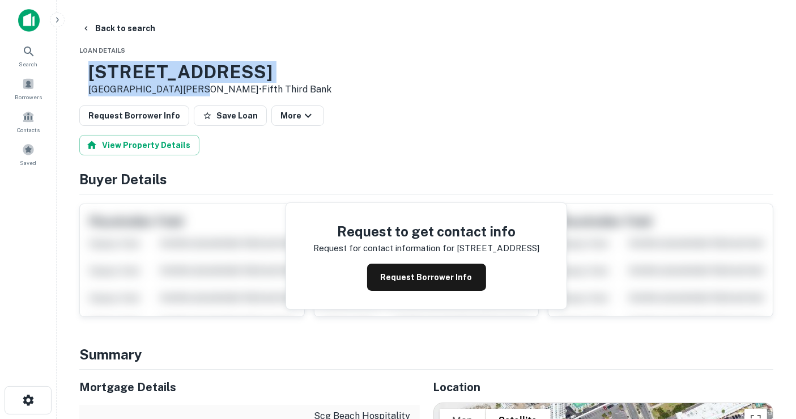
drag, startPoint x: 225, startPoint y: 89, endPoint x: 126, endPoint y: 75, distance: 99.6
click at [126, 75] on div "[STREET_ADDRESS][PERSON_NAME] • Fifth Third Bank" at bounding box center [209, 78] width 243 height 35
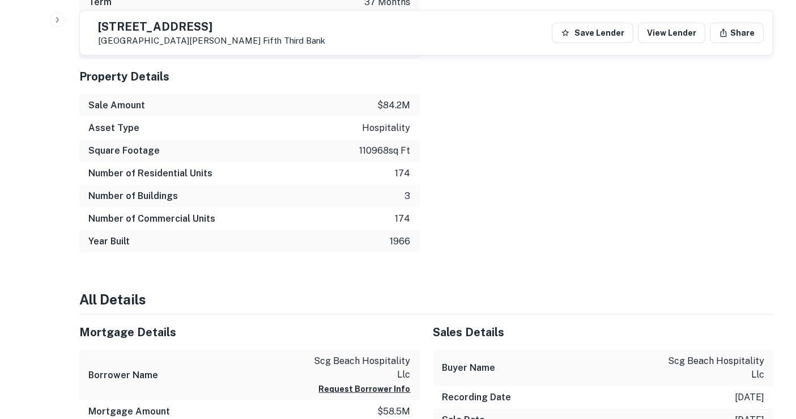
scroll to position [566, 0]
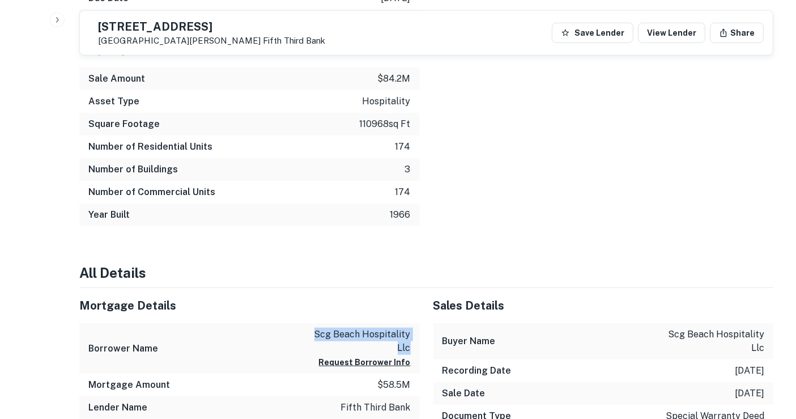
drag, startPoint x: 410, startPoint y: 346, endPoint x: 313, endPoint y: 334, distance: 97.6
click at [313, 334] on p "scg beach hospitality llc" at bounding box center [360, 340] width 102 height 27
click at [210, 208] on div "Year Built 1966" at bounding box center [249, 214] width 340 height 23
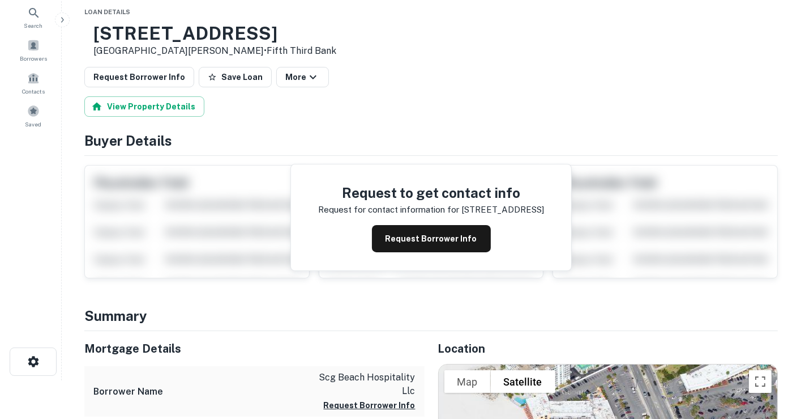
scroll to position [0, 0]
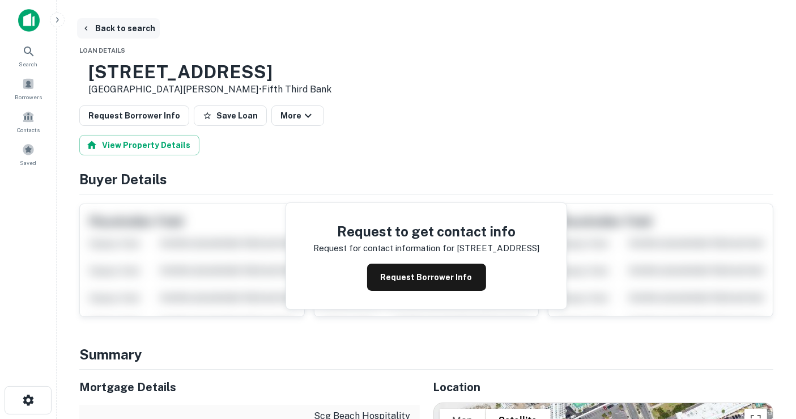
click at [122, 31] on button "Back to search" at bounding box center [118, 28] width 83 height 20
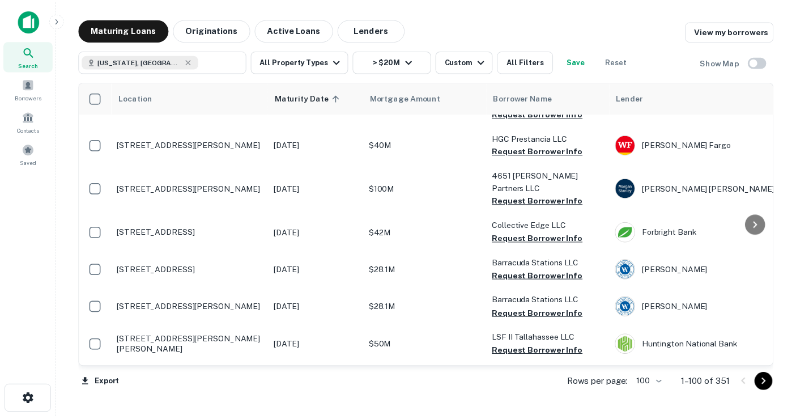
scroll to position [2516, 0]
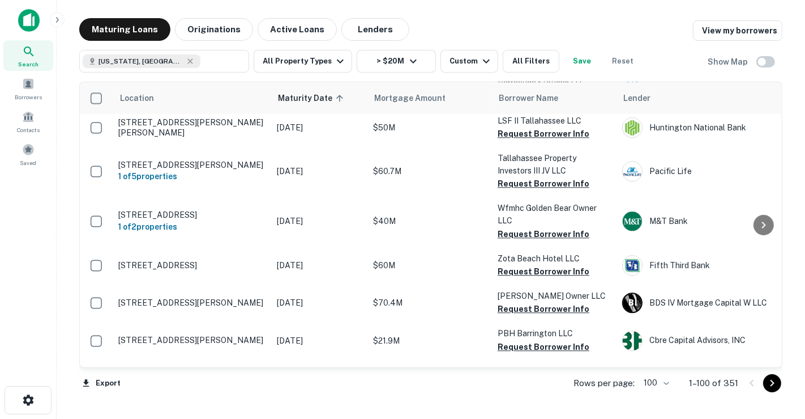
click at [408, 415] on p "$180M" at bounding box center [429, 421] width 113 height 12
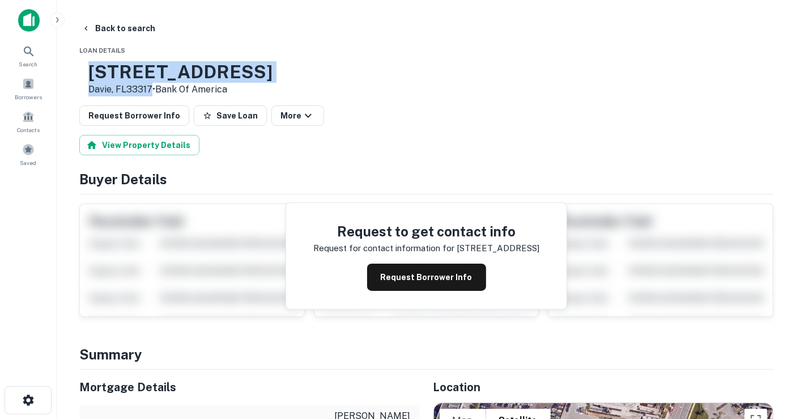
drag, startPoint x: 187, startPoint y: 89, endPoint x: 124, endPoint y: 63, distance: 68.6
click at [113, 72] on div "[STREET_ADDRESS] • Bank Of America" at bounding box center [175, 78] width 193 height 35
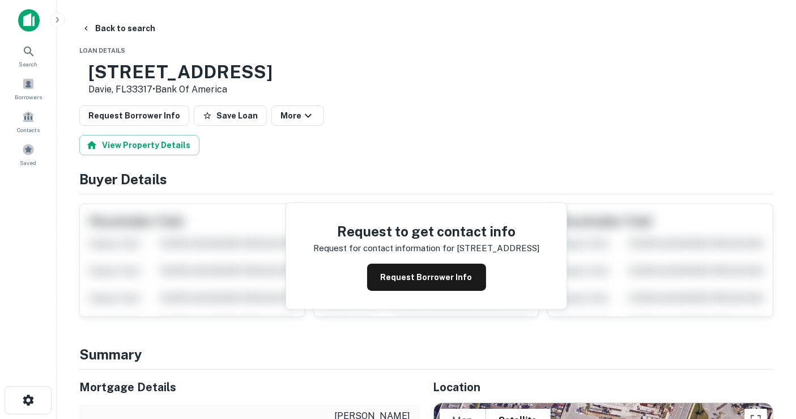
click at [330, 151] on div "View Property Details" at bounding box center [426, 145] width 694 height 20
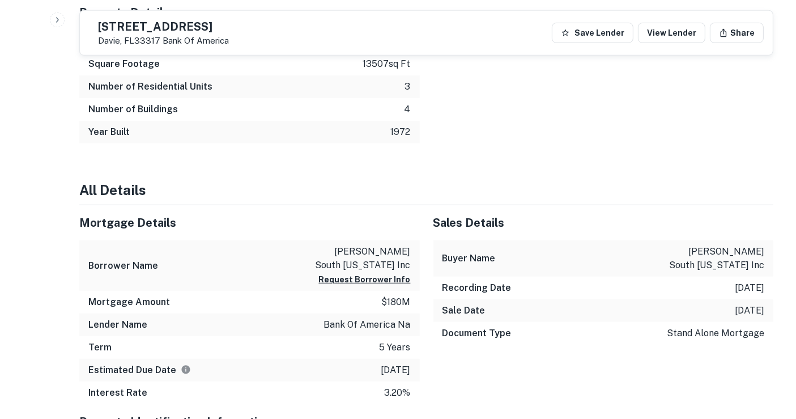
scroll to position [642, 0]
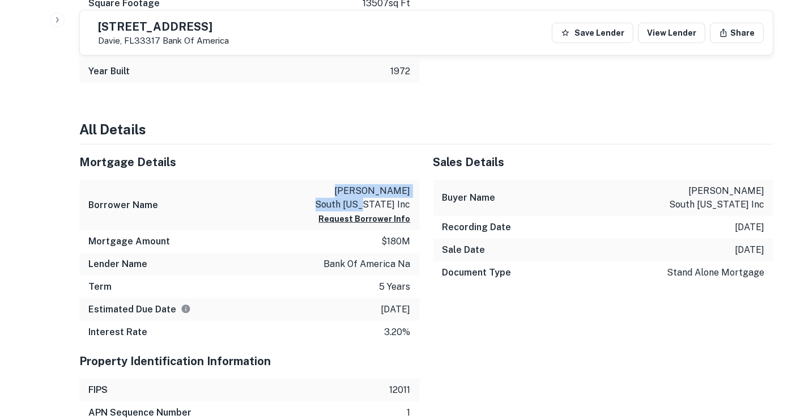
drag, startPoint x: 409, startPoint y: 204, endPoint x: 317, endPoint y: 187, distance: 93.8
click at [317, 187] on p "[PERSON_NAME] south [US_STATE] inc" at bounding box center [360, 197] width 102 height 27
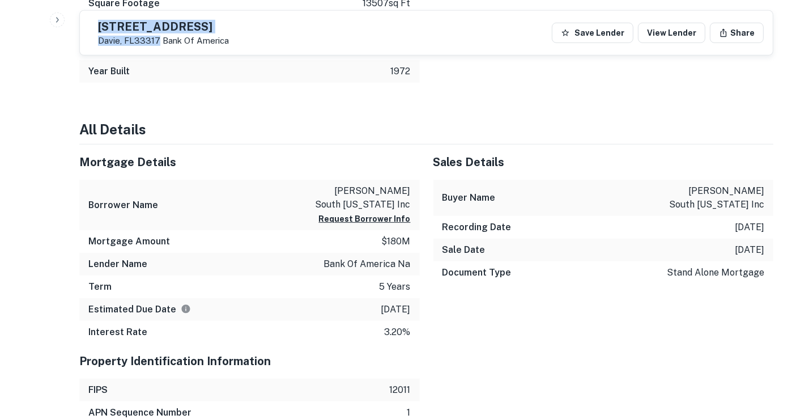
drag, startPoint x: 184, startPoint y: 36, endPoint x: 118, endPoint y: 28, distance: 66.8
click at [118, 28] on div "[STREET_ADDRESS]" at bounding box center [159, 33] width 140 height 26
drag, startPoint x: 203, startPoint y: 105, endPoint x: 195, endPoint y: 93, distance: 14.3
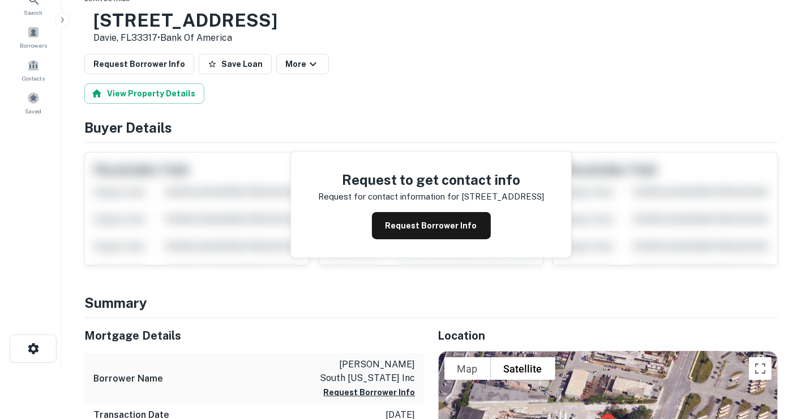
scroll to position [0, 0]
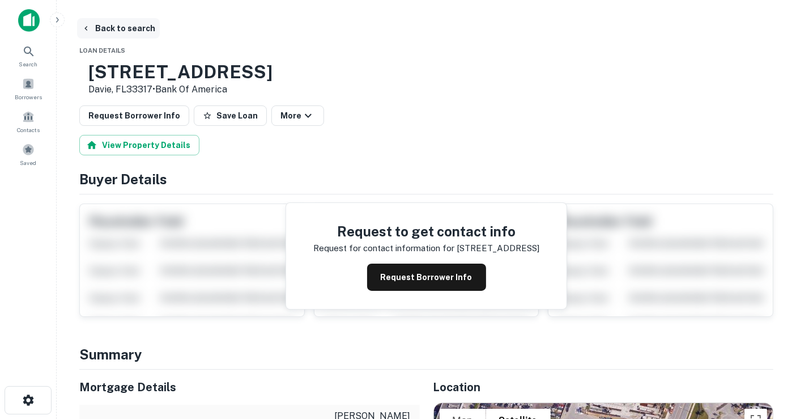
click at [135, 22] on button "Back to search" at bounding box center [118, 28] width 83 height 20
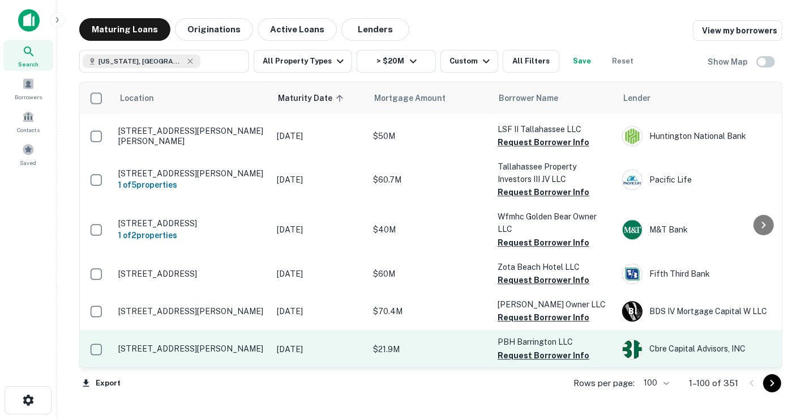
scroll to position [2516, 0]
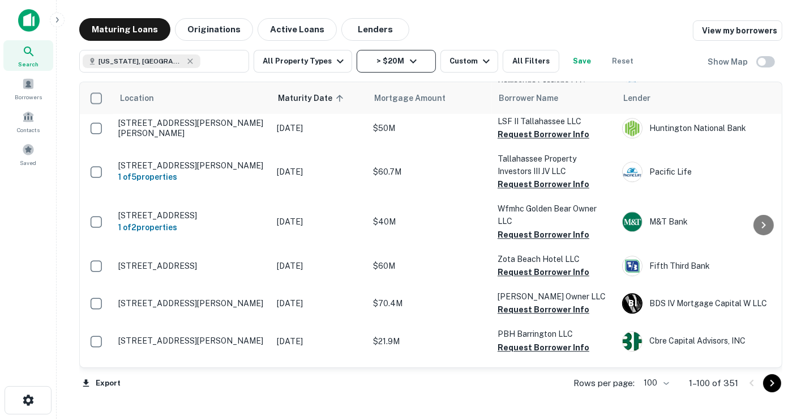
click at [385, 67] on button "> $20M" at bounding box center [396, 61] width 79 height 23
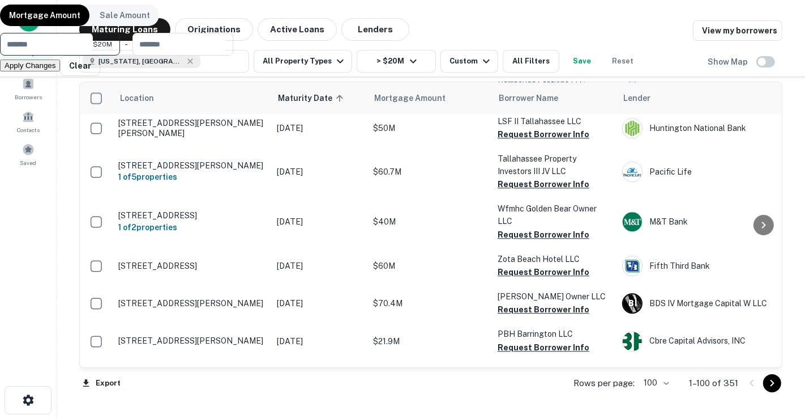
drag, startPoint x: 351, startPoint y: 123, endPoint x: 289, endPoint y: 128, distance: 61.9
click at [289, 128] on div "Mortgage Amount Sale Amount ******** $20M ​ - ​ Apply Changes Clear" at bounding box center [402, 209] width 805 height 419
type input "*******"
type input "********"
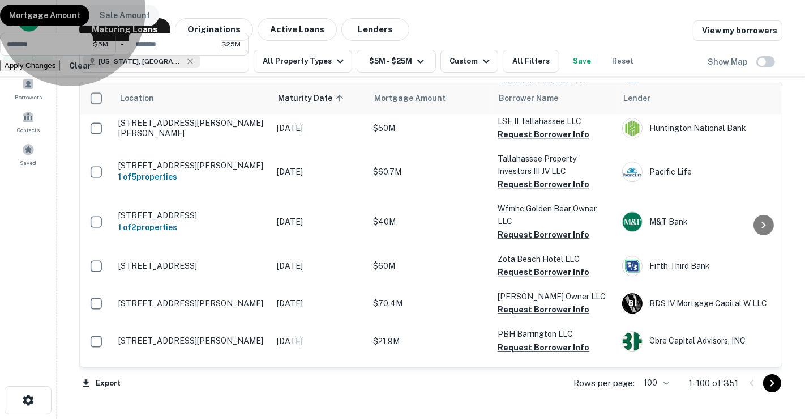
click at [60, 71] on button "Apply Changes" at bounding box center [30, 65] width 60 height 12
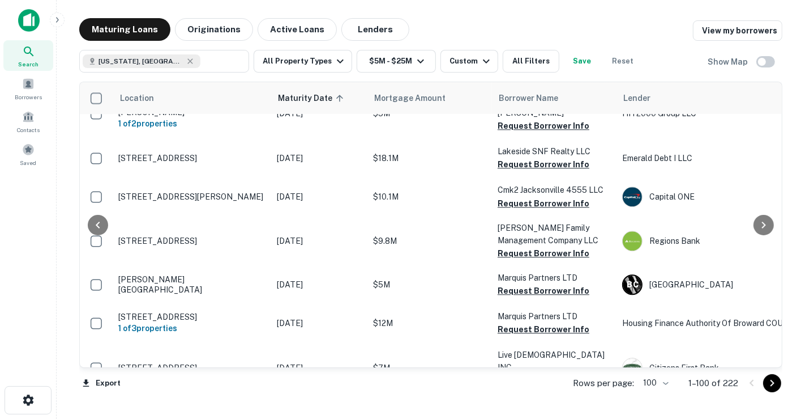
scroll to position [2481, 351]
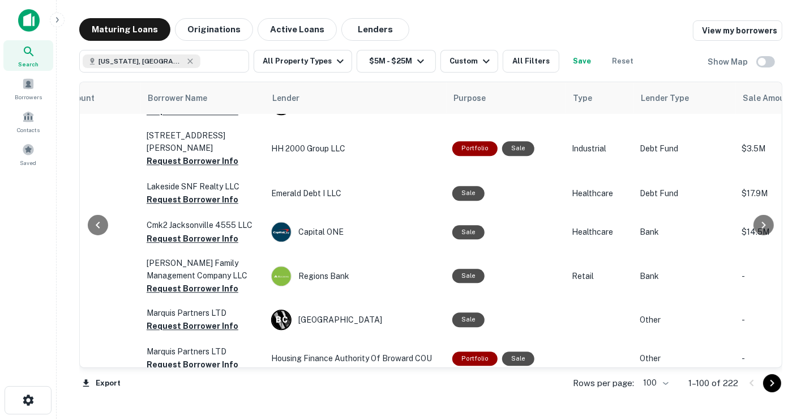
drag, startPoint x: 773, startPoint y: 251, endPoint x: 787, endPoint y: 86, distance: 166.5
click at [787, 86] on div "Maturing Loans Originations Active Loans Lenders View my borrowers [US_STATE], …" at bounding box center [431, 210] width 731 height 385
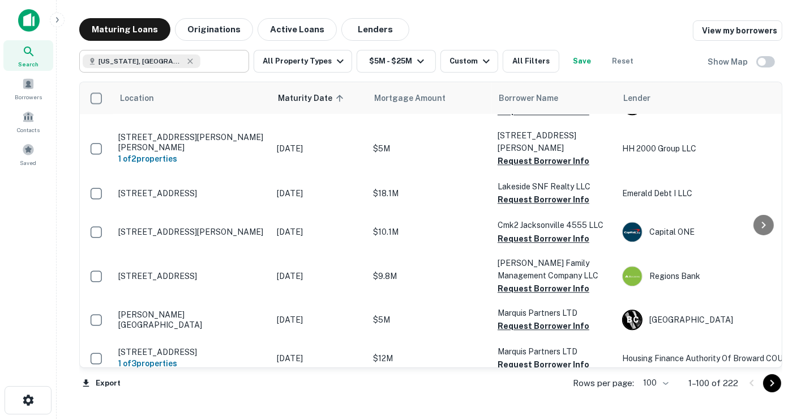
click at [200, 61] on input "text" at bounding box center [222, 61] width 44 height 16
type input "**********"
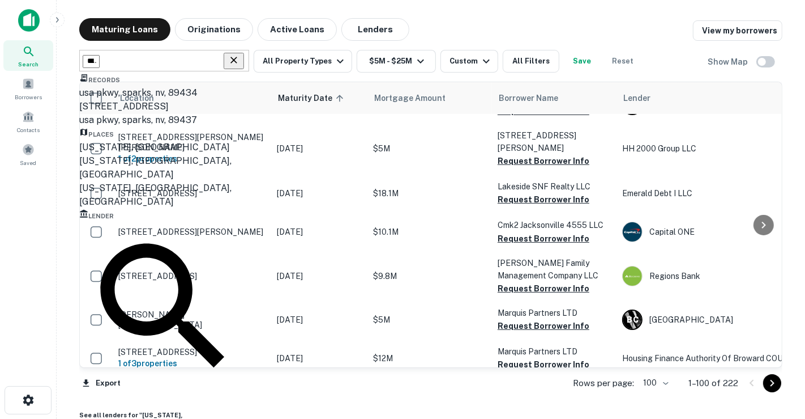
click at [236, 61] on icon "Clear" at bounding box center [233, 59] width 11 height 11
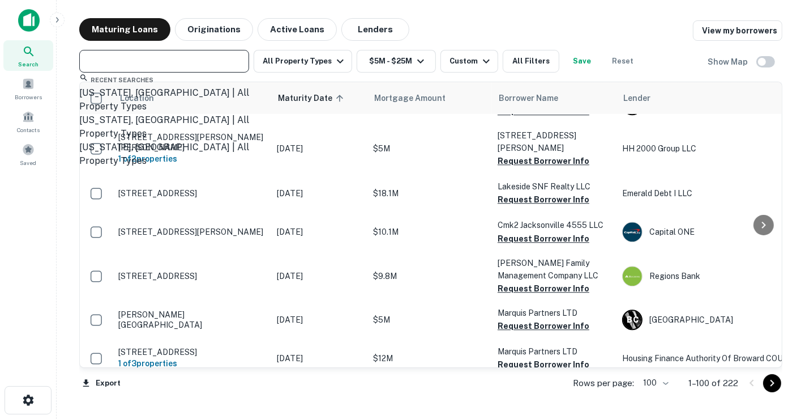
click at [200, 61] on input "text" at bounding box center [163, 61] width 161 height 16
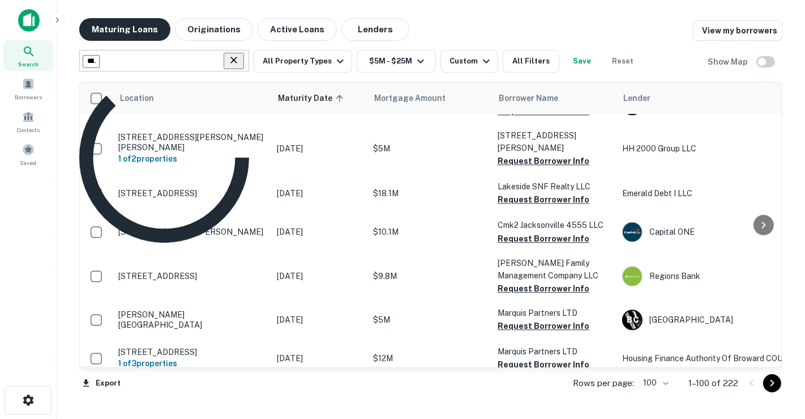
type input "*******"
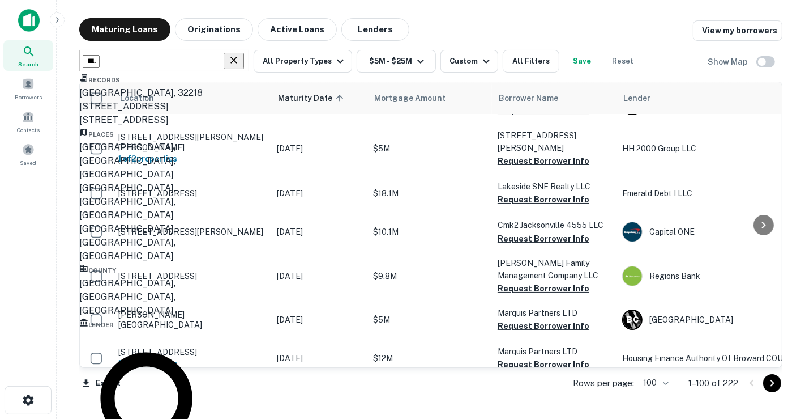
click at [182, 181] on div "[GEOGRAPHIC_DATA], [GEOGRAPHIC_DATA], [GEOGRAPHIC_DATA]" at bounding box center [164, 160] width 170 height 41
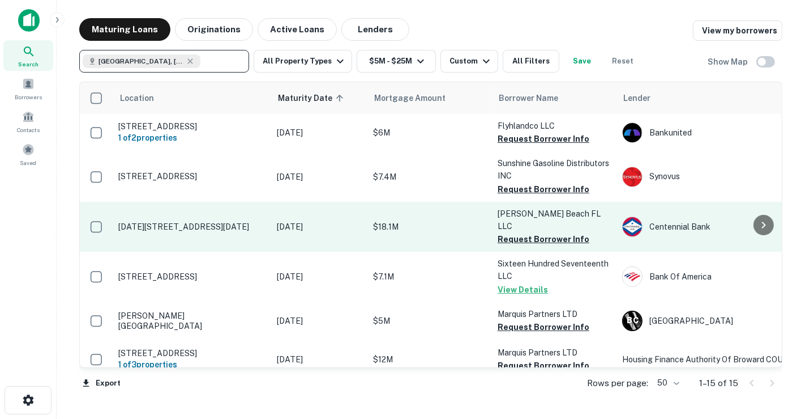
click at [291, 225] on p "[DATE]" at bounding box center [319, 226] width 85 height 12
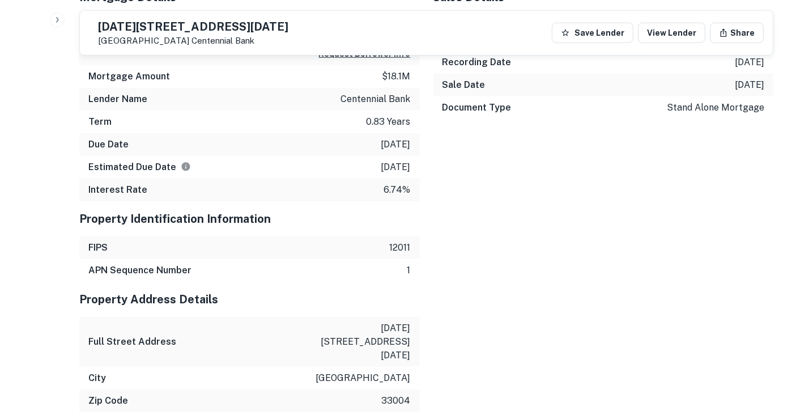
scroll to position [943, 0]
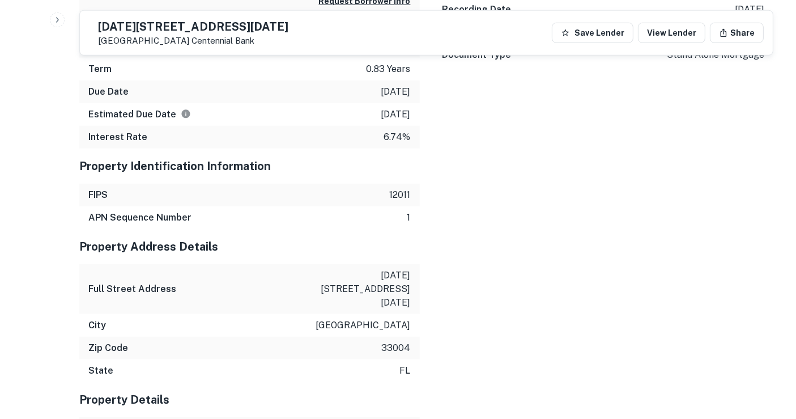
click at [321, 264] on div "Full Street Address [DATE][STREET_ADDRESS][DATE]" at bounding box center [249, 289] width 340 height 50
drag, startPoint x: 354, startPoint y: 248, endPoint x: 382, endPoint y: 255, distance: 29.3
click at [386, 264] on div "Full Street Address [DATE][STREET_ADDRESS][DATE]" at bounding box center [249, 289] width 340 height 50
drag, startPoint x: 349, startPoint y: 250, endPoint x: 443, endPoint y: 233, distance: 94.9
click at [419, 272] on div "Property Address Details Full Street Address [DATE][STREET_ADDRESS][DATE][US_ST…" at bounding box center [249, 305] width 340 height 153
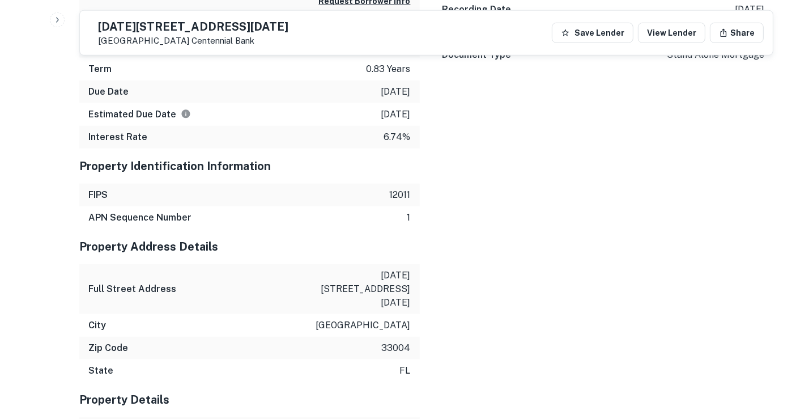
drag, startPoint x: 409, startPoint y: 281, endPoint x: 479, endPoint y: 91, distance: 203.2
click at [409, 281] on div "Property Address Details Full Street Address [DATE][STREET_ADDRESS][DATE][US_ST…" at bounding box center [249, 305] width 340 height 153
drag, startPoint x: 405, startPoint y: 249, endPoint x: 351, endPoint y: 245, distance: 54.0
click at [351, 268] on p "[DATE][STREET_ADDRESS][DATE]" at bounding box center [360, 288] width 102 height 41
click at [347, 229] on div "Property Address Details" at bounding box center [249, 246] width 340 height 35
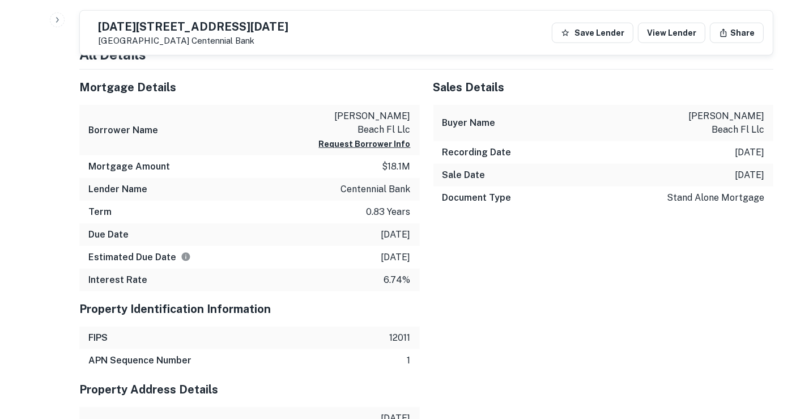
scroll to position [755, 0]
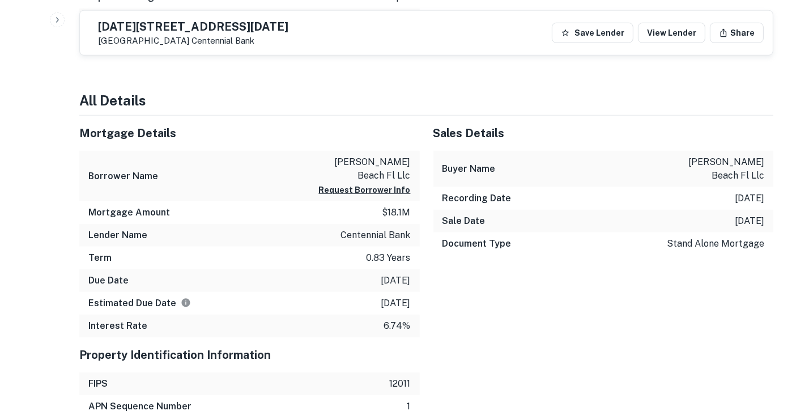
click at [375, 155] on p "[PERSON_NAME] beach fl llc" at bounding box center [360, 168] width 102 height 27
click at [207, 246] on div "Term 0.83 years" at bounding box center [249, 257] width 340 height 23
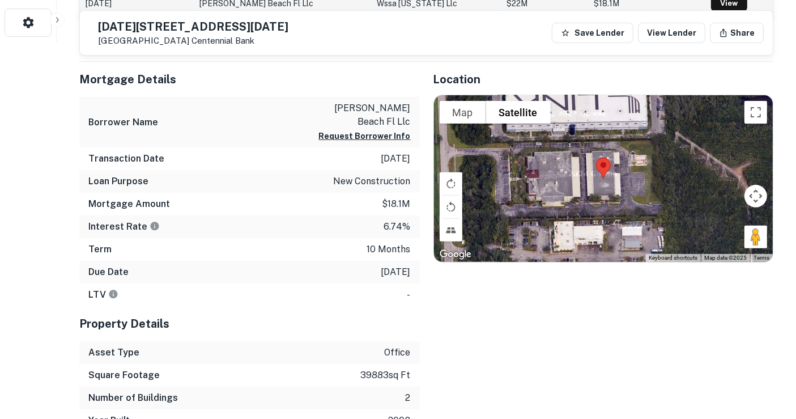
scroll to position [126, 0]
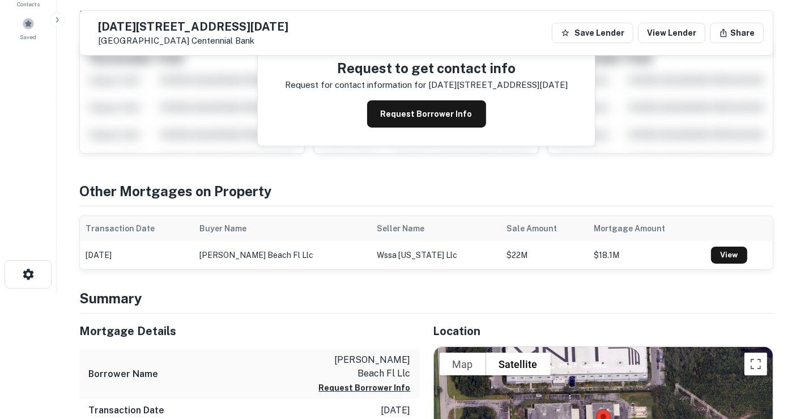
click at [389, 358] on p "[PERSON_NAME] beach fl llc" at bounding box center [360, 366] width 102 height 27
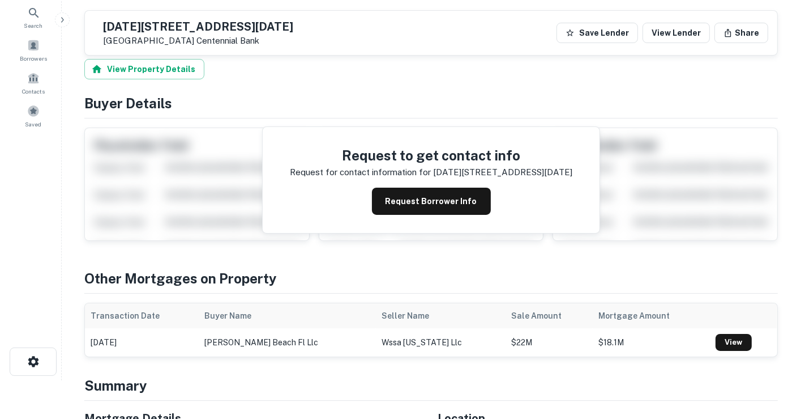
scroll to position [0, 0]
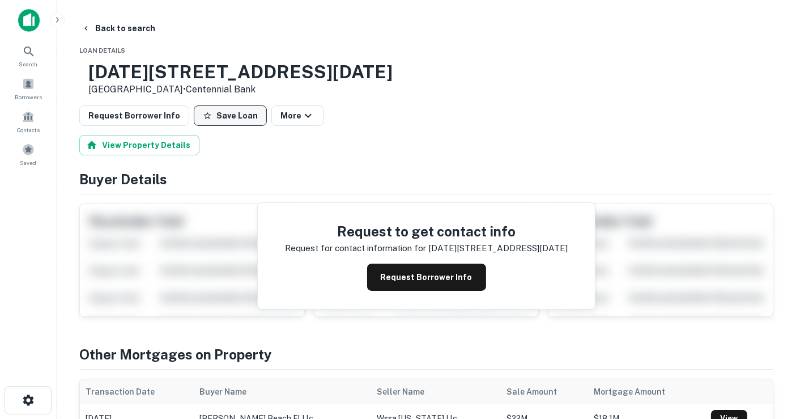
click at [227, 113] on button "Save Loan" at bounding box center [230, 115] width 73 height 20
click at [140, 32] on button "Back to search" at bounding box center [118, 28] width 83 height 20
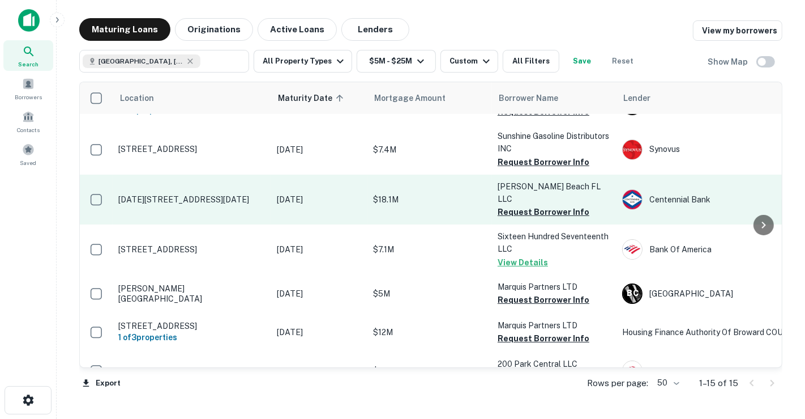
scroll to position [2, 0]
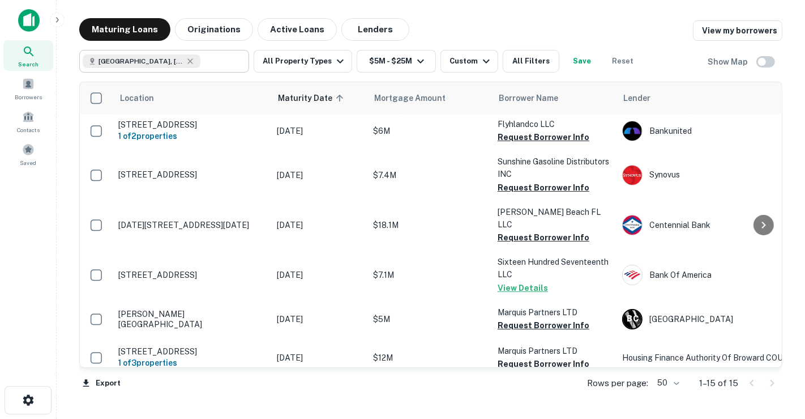
click at [187, 59] on icon at bounding box center [189, 60] width 5 height 5
type input "**********"
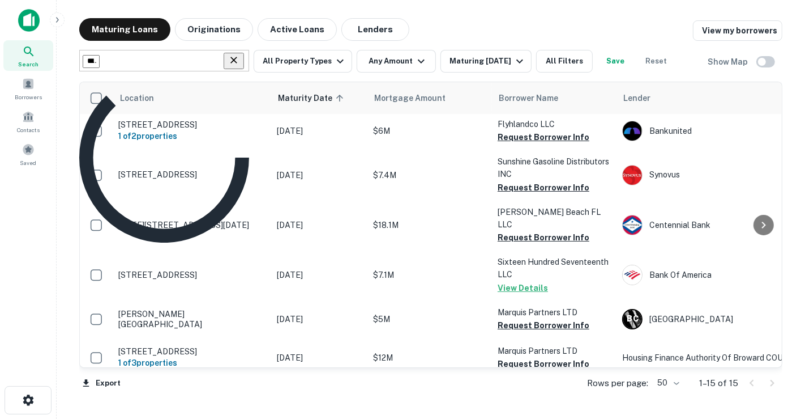
click at [100, 62] on input "**********" at bounding box center [91, 61] width 17 height 13
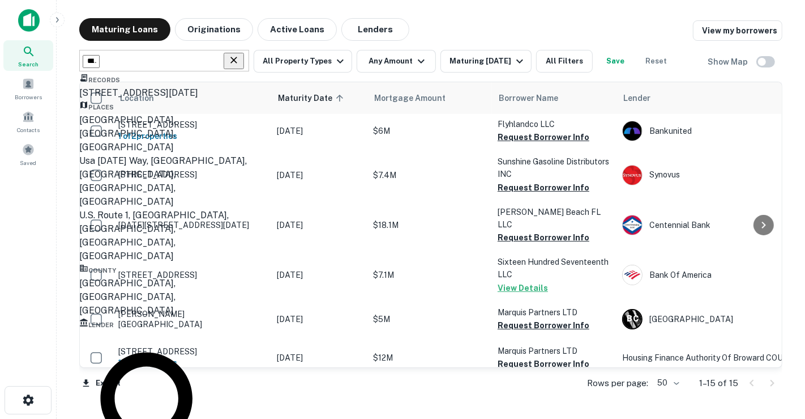
click at [234, 60] on icon "Clear" at bounding box center [233, 59] width 11 height 11
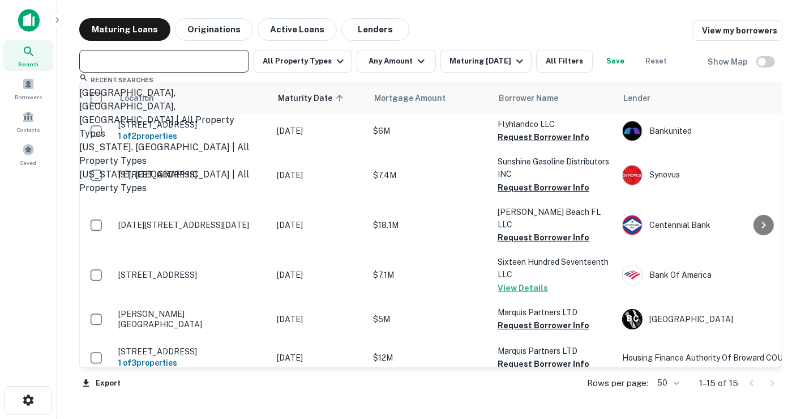
type input "*"
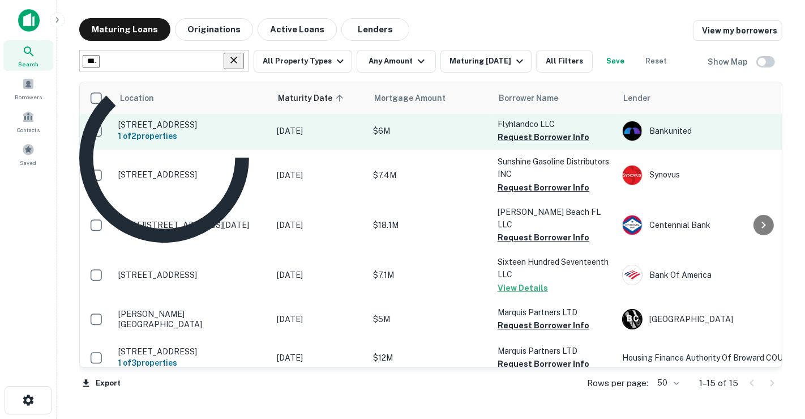
type input "**********"
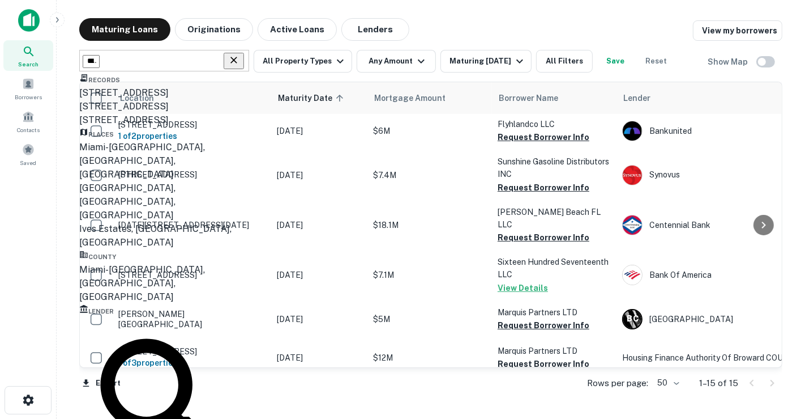
click at [163, 300] on div "Miami-[GEOGRAPHIC_DATA], [GEOGRAPHIC_DATA], [GEOGRAPHIC_DATA]" at bounding box center [164, 283] width 170 height 41
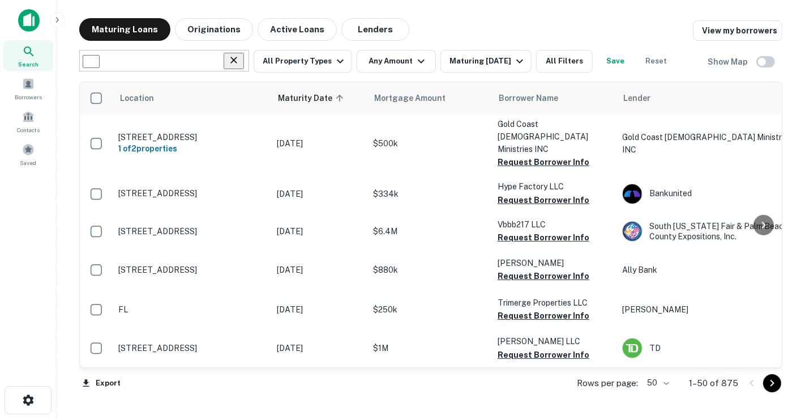
type input "**********"
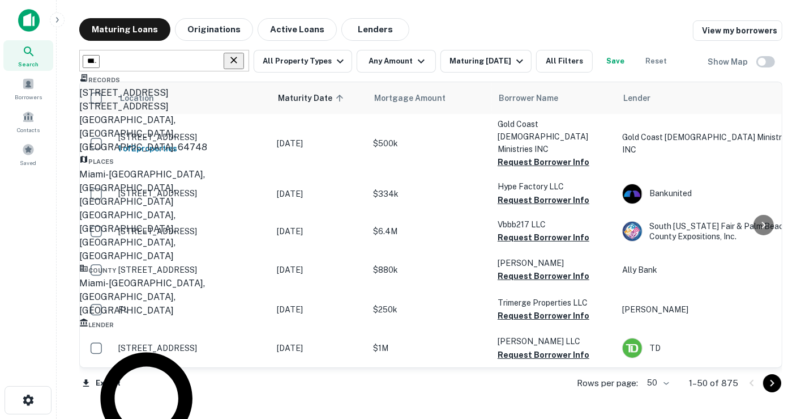
click at [450, 12] on main "**********" at bounding box center [431, 209] width 749 height 419
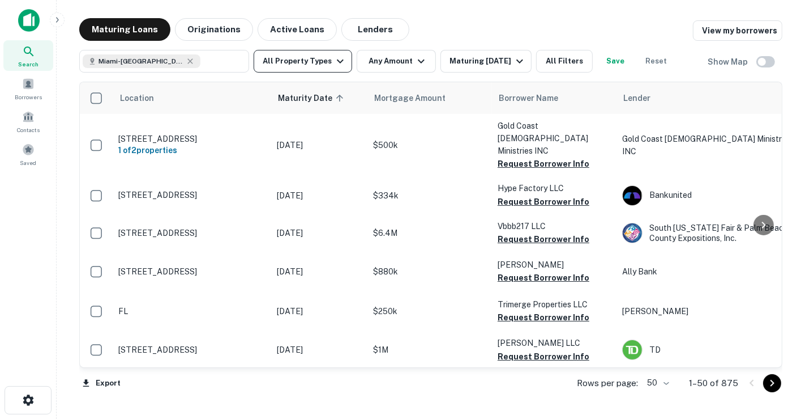
click at [302, 69] on button "All Property Types" at bounding box center [303, 61] width 99 height 23
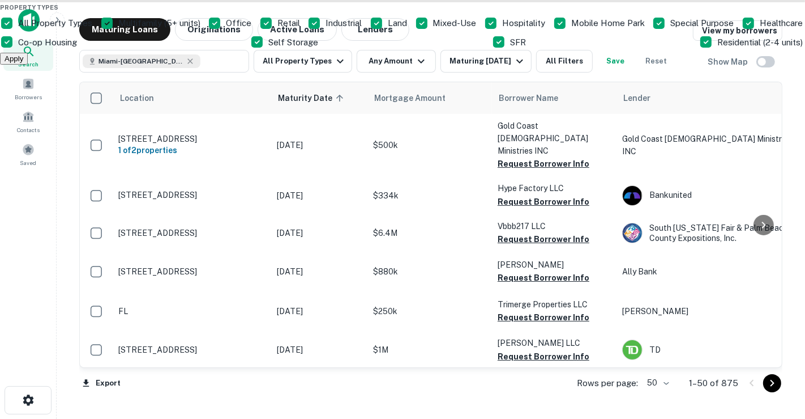
click at [361, 65] on div "Property Types All Property Types Multifamily (5+ units) Office Retail Industri…" at bounding box center [402, 32] width 805 height 65
click at [386, 67] on div at bounding box center [402, 209] width 805 height 419
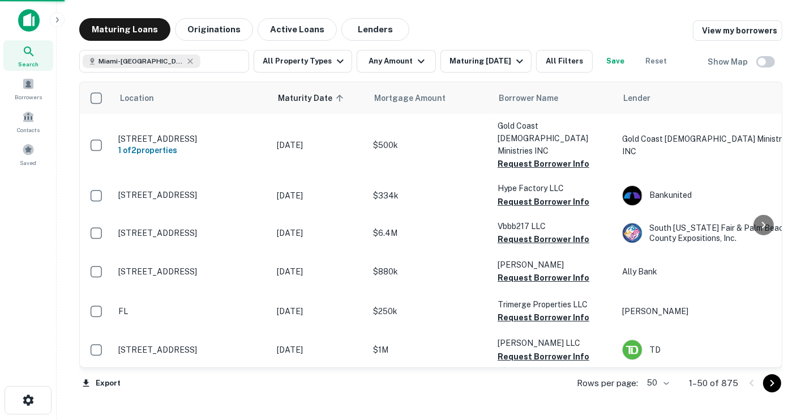
click at [385, 65] on div "Property Types All Property Types Multifamily (5+ units) Office Retail Industri…" at bounding box center [402, 209] width 805 height 419
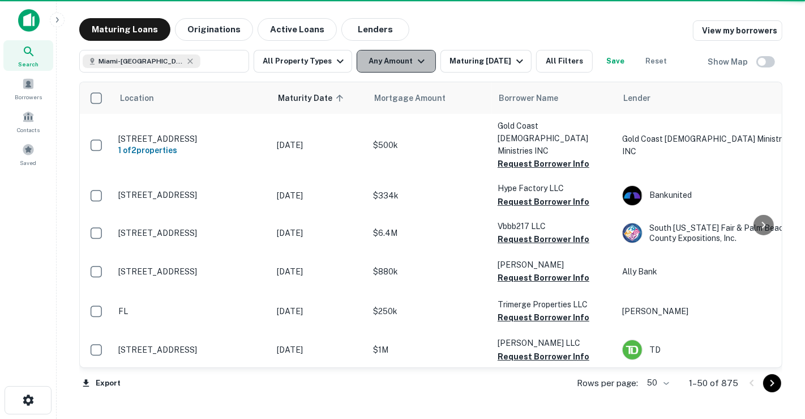
click at [390, 64] on button "Any Amount" at bounding box center [396, 61] width 79 height 23
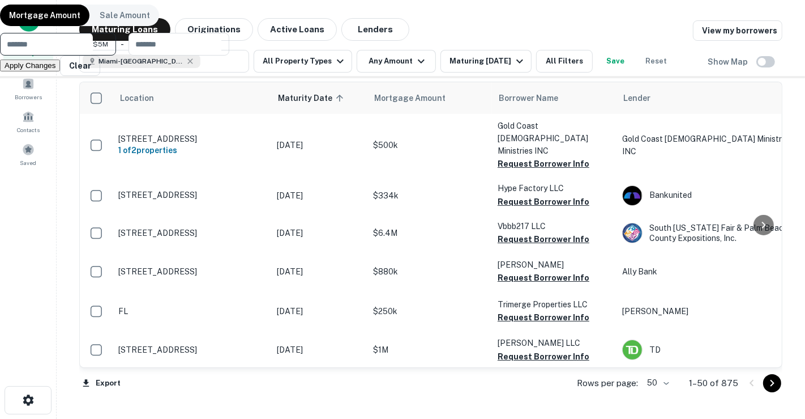
type input "*******"
type input "********"
click at [60, 71] on button "Apply Changes" at bounding box center [30, 65] width 60 height 12
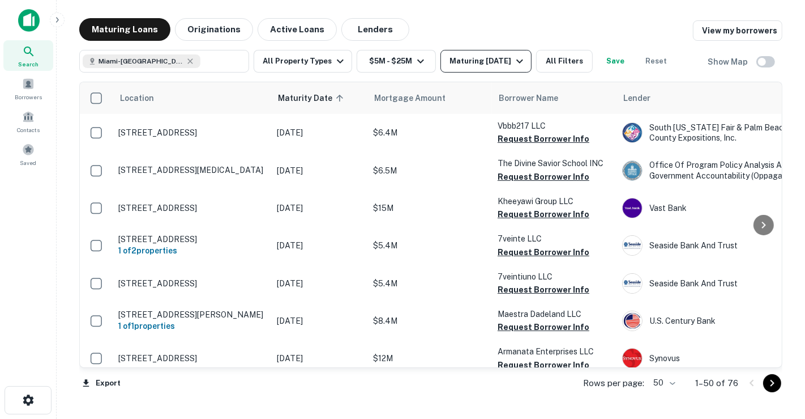
click at [480, 57] on div "Maturing [DATE]" at bounding box center [488, 61] width 77 height 14
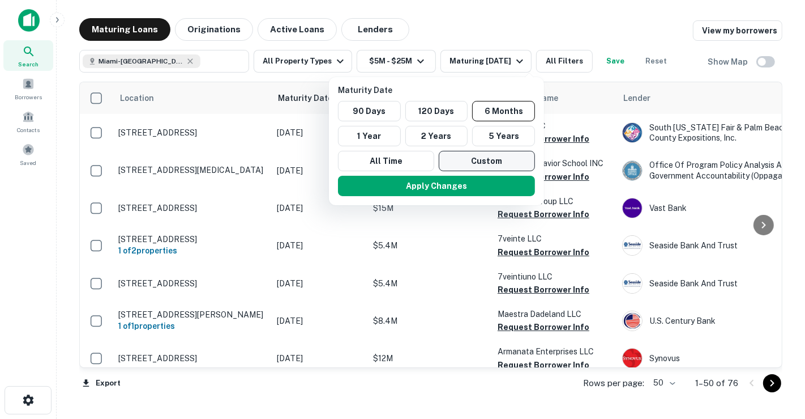
click at [456, 151] on button "Custom" at bounding box center [487, 161] width 96 height 20
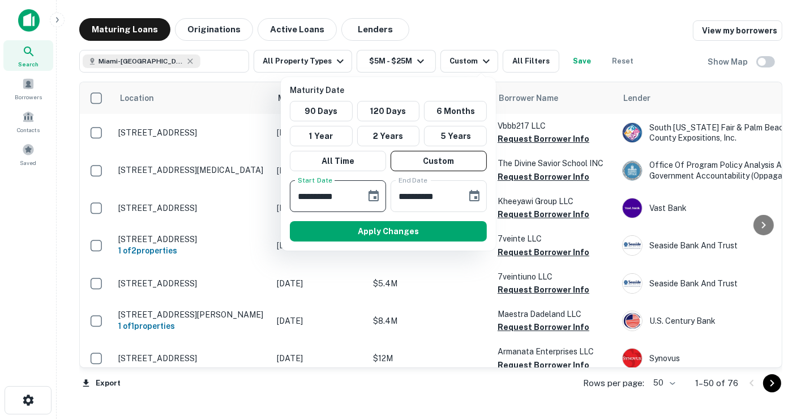
type input "**********"
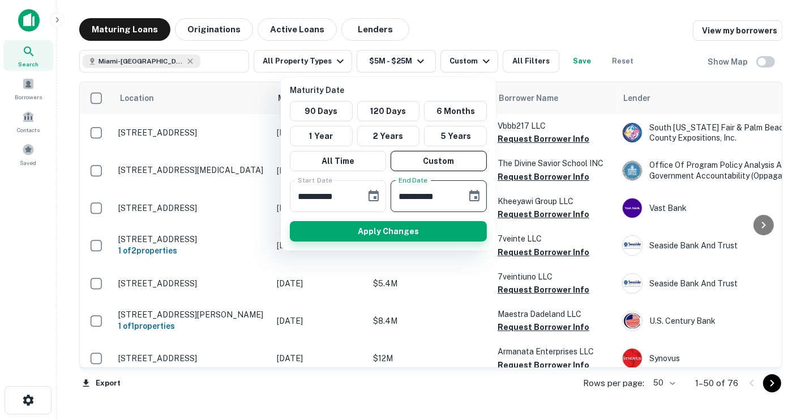
click at [375, 224] on button "Apply Changes" at bounding box center [388, 231] width 197 height 20
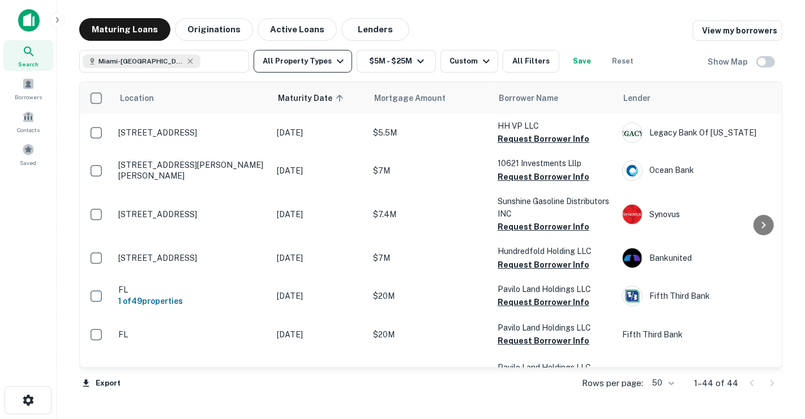
click at [317, 57] on button "All Property Types" at bounding box center [303, 61] width 99 height 23
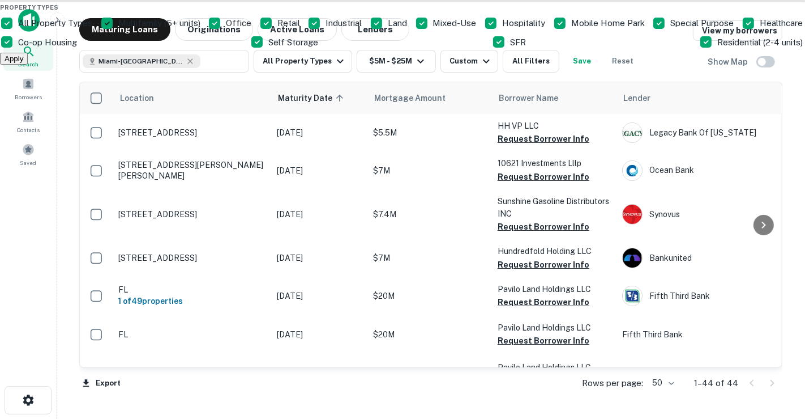
click at [437, 62] on div at bounding box center [402, 209] width 805 height 419
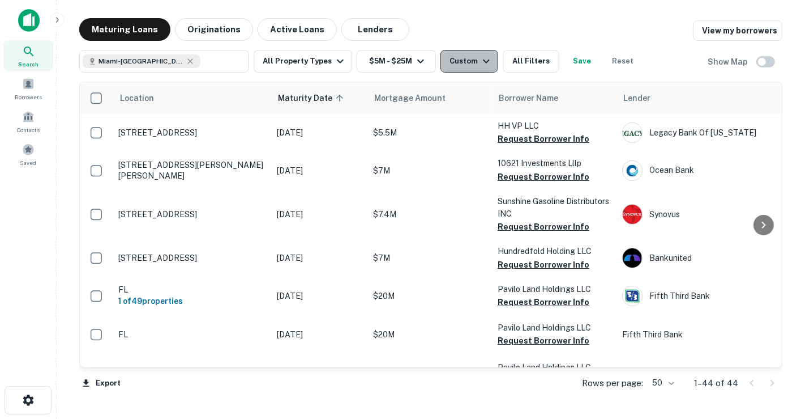
click at [450, 62] on div "Custom" at bounding box center [472, 61] width 44 height 14
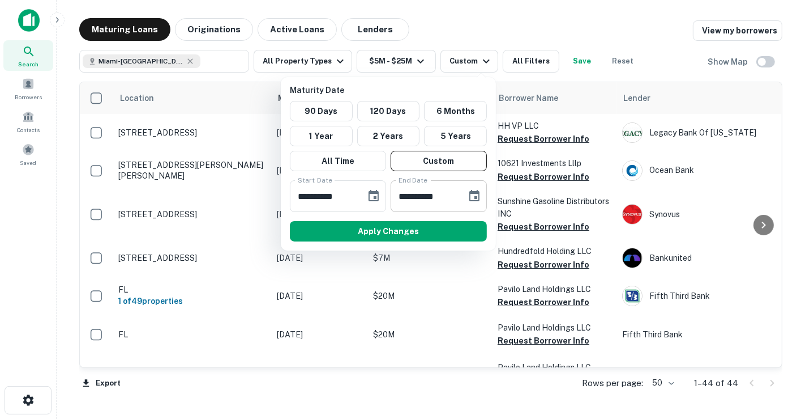
click at [407, 191] on input "**********" at bounding box center [425, 196] width 68 height 32
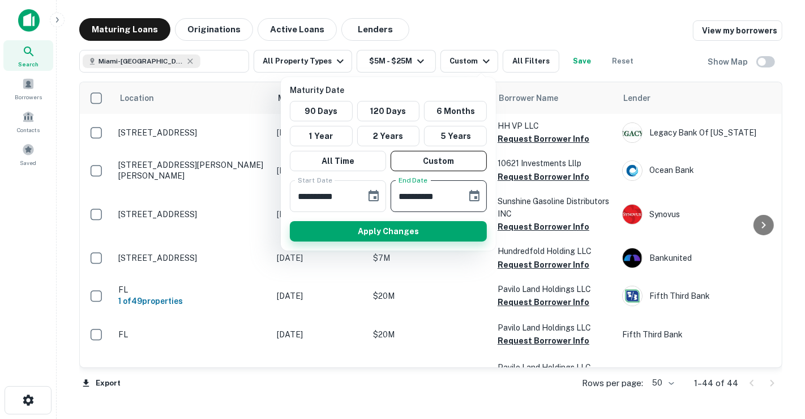
type input "**********"
click at [419, 221] on button "Apply Changes" at bounding box center [388, 231] width 197 height 20
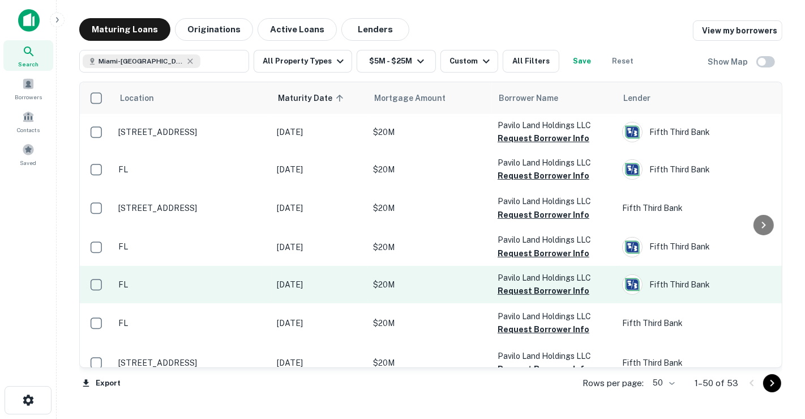
scroll to position [503, 0]
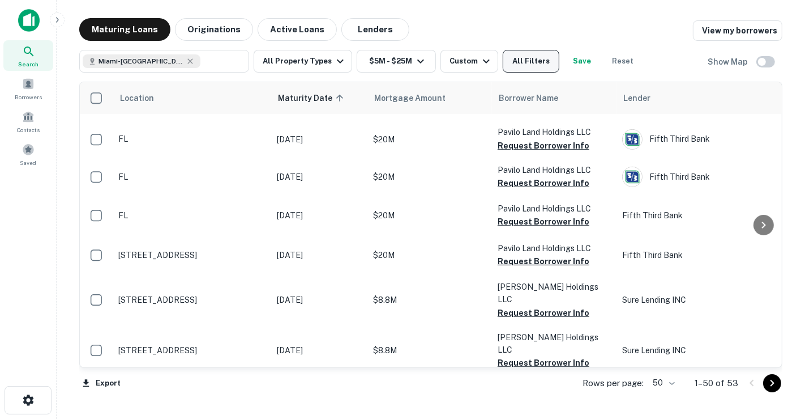
click at [518, 65] on button "All Filters" at bounding box center [531, 61] width 57 height 23
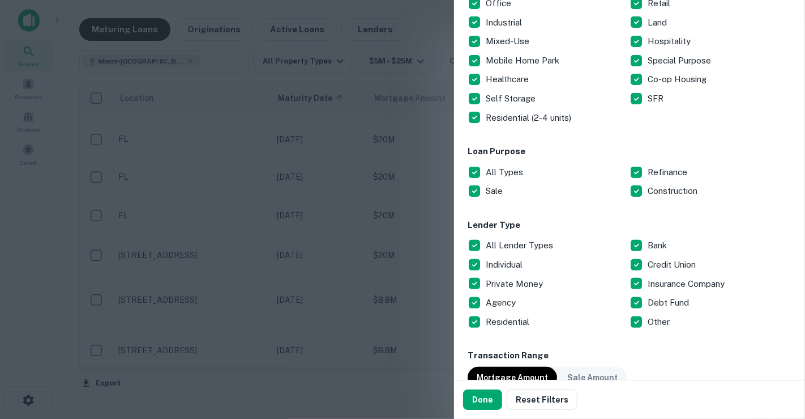
scroll to position [42, 0]
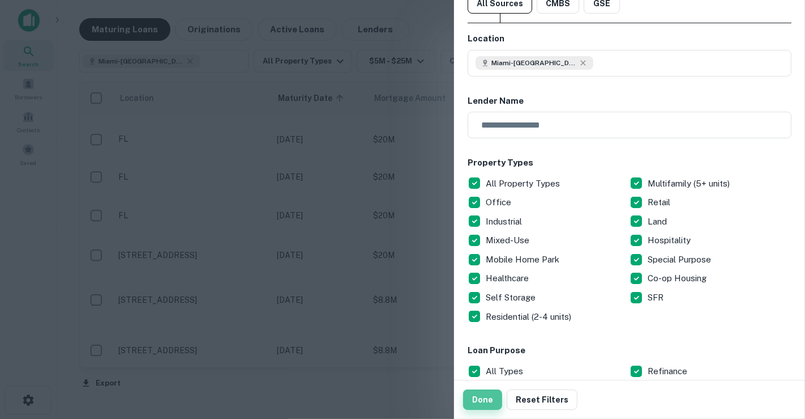
click at [488, 399] on button "Done" at bounding box center [482, 399] width 39 height 20
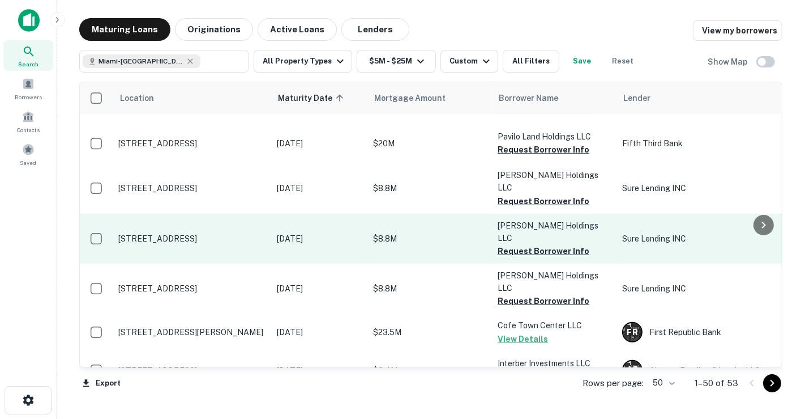
scroll to position [692, 0]
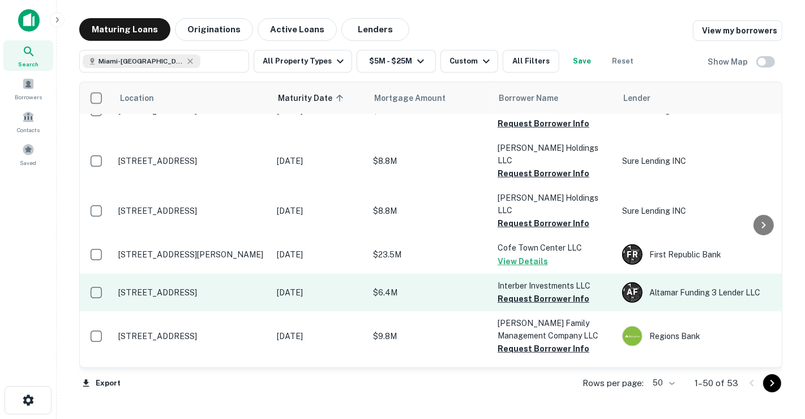
click at [253, 274] on td "[STREET_ADDRESS]" at bounding box center [192, 292] width 159 height 37
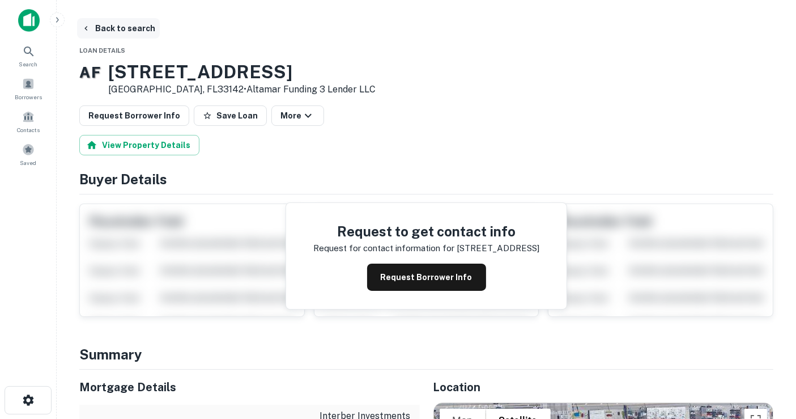
click at [147, 29] on button "Back to search" at bounding box center [118, 28] width 83 height 20
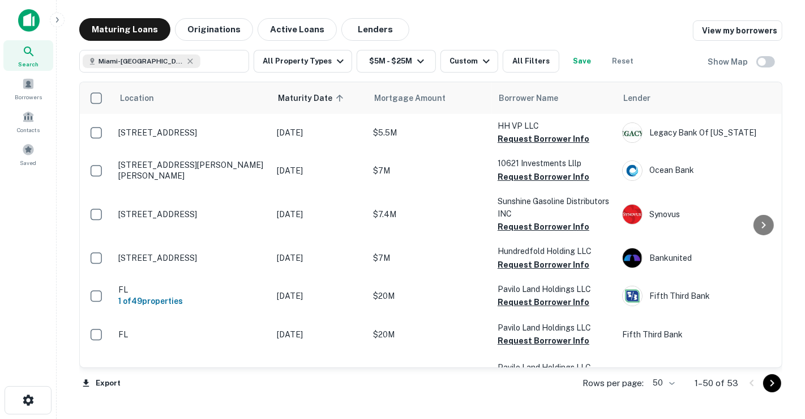
scroll to position [692, 0]
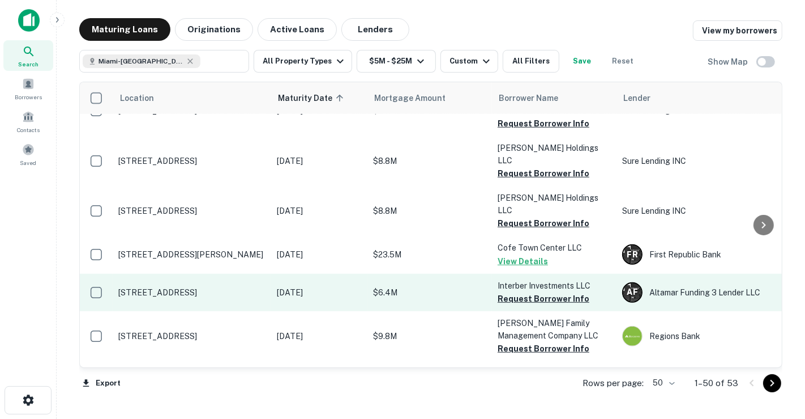
click at [314, 286] on p "[DATE]" at bounding box center [319, 292] width 85 height 12
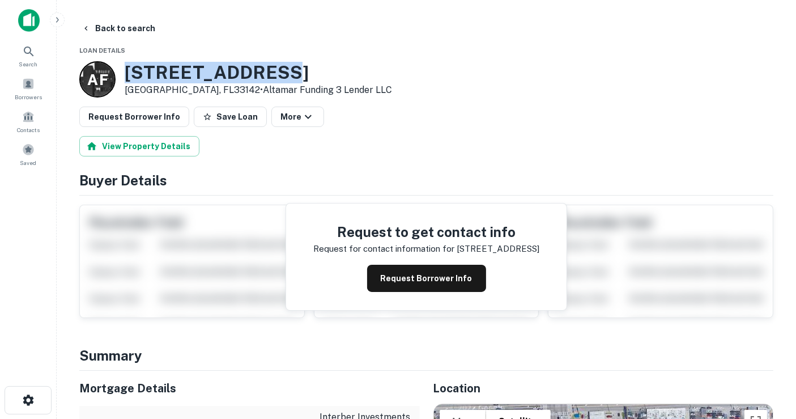
drag, startPoint x: 293, startPoint y: 70, endPoint x: 127, endPoint y: 70, distance: 165.9
click at [127, 70] on h3 "[STREET_ADDRESS]" at bounding box center [258, 73] width 267 height 22
click at [120, 27] on button "Back to search" at bounding box center [118, 28] width 83 height 20
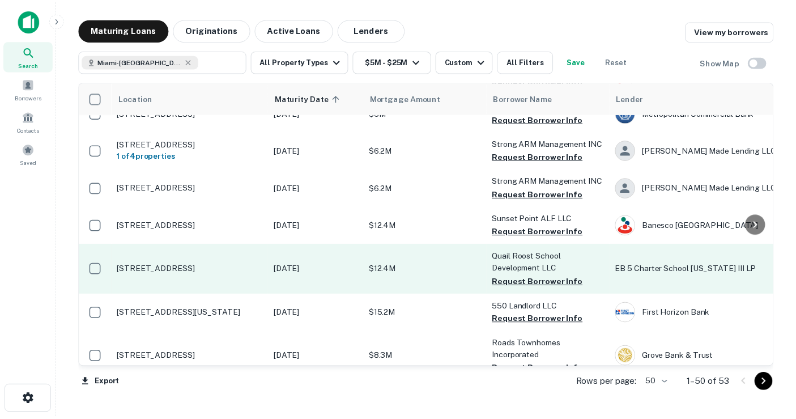
scroll to position [1447, 0]
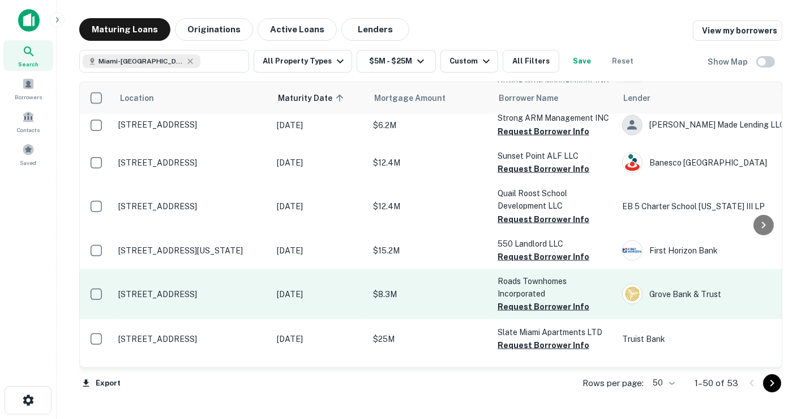
click at [433, 269] on td "$8.3M" at bounding box center [430, 294] width 125 height 50
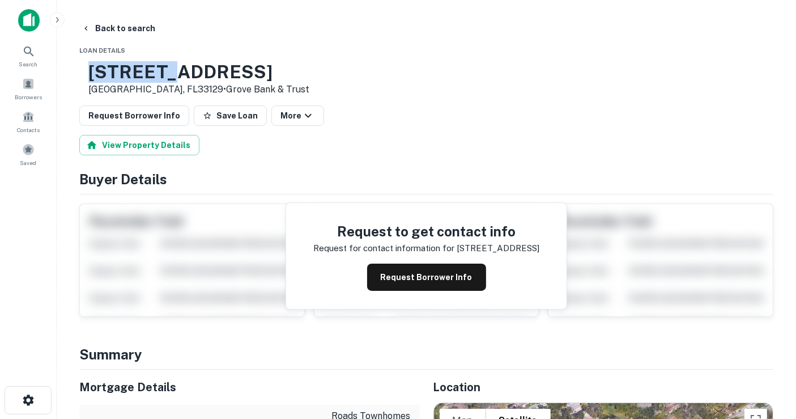
drag, startPoint x: 125, startPoint y: 72, endPoint x: 207, endPoint y: 70, distance: 81.6
click at [207, 70] on h3 "[STREET_ADDRESS]" at bounding box center [198, 72] width 221 height 22
click at [394, 108] on div "Request Borrower Info Save Loan More" at bounding box center [426, 115] width 694 height 20
click at [142, 29] on button "Back to search" at bounding box center [118, 28] width 83 height 20
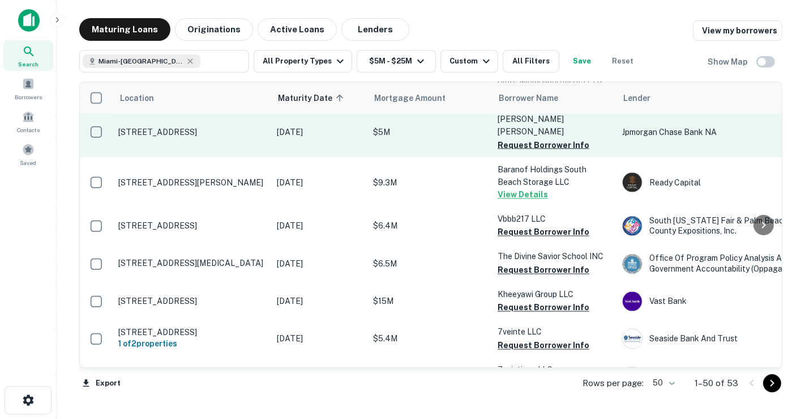
scroll to position [1711, 0]
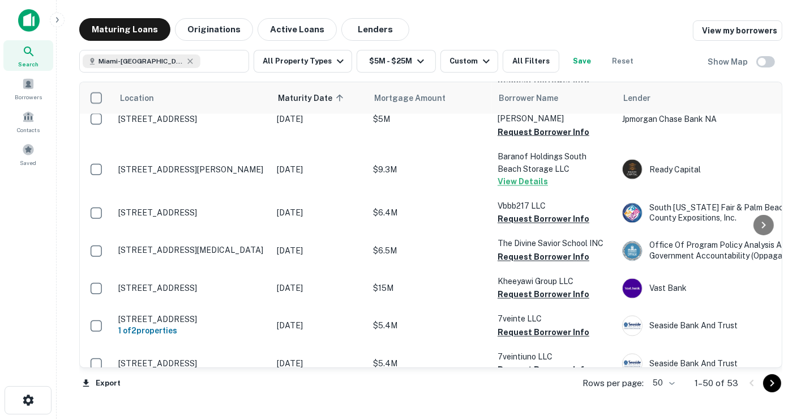
click at [771, 387] on icon "Go to next page" at bounding box center [773, 383] width 14 height 14
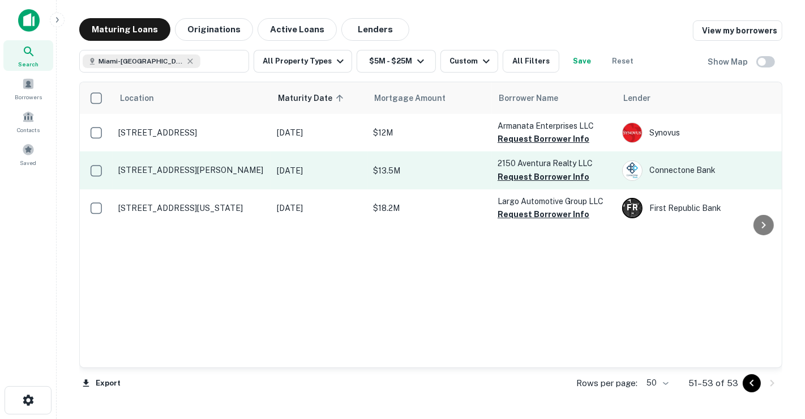
click at [342, 175] on p "[DATE]" at bounding box center [319, 170] width 85 height 12
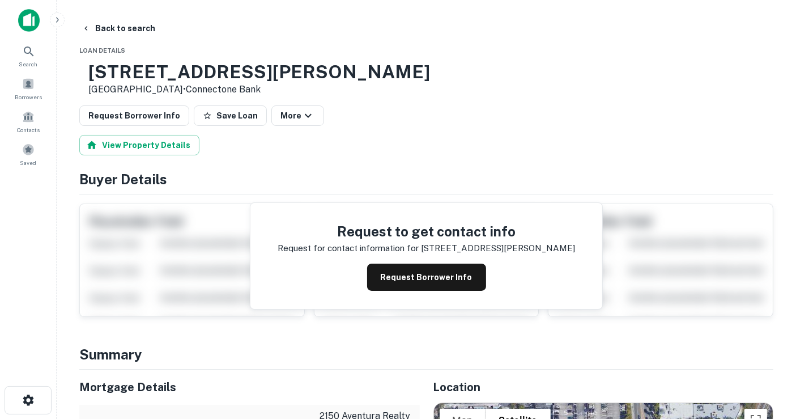
drag, startPoint x: 126, startPoint y: 74, endPoint x: 246, endPoint y: 93, distance: 121.0
click at [246, 93] on div "[STREET_ADDRESS][PERSON_NAME] • Connectone Bank" at bounding box center [258, 78] width 341 height 35
click at [132, 35] on button "Back to search" at bounding box center [118, 28] width 83 height 20
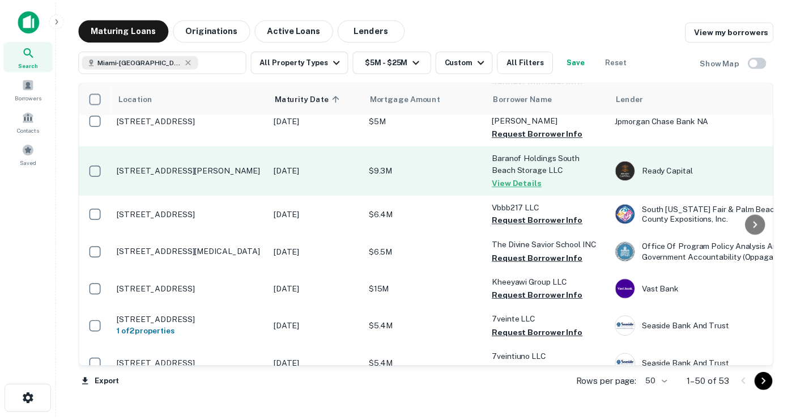
scroll to position [1711, 0]
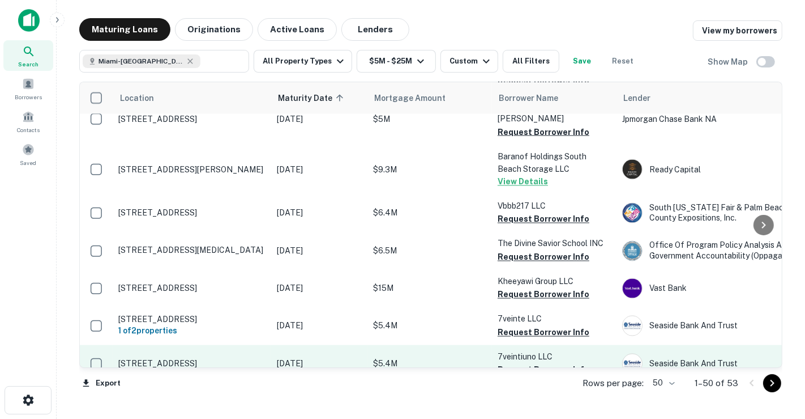
click at [283, 357] on p "[DATE]" at bounding box center [319, 363] width 85 height 12
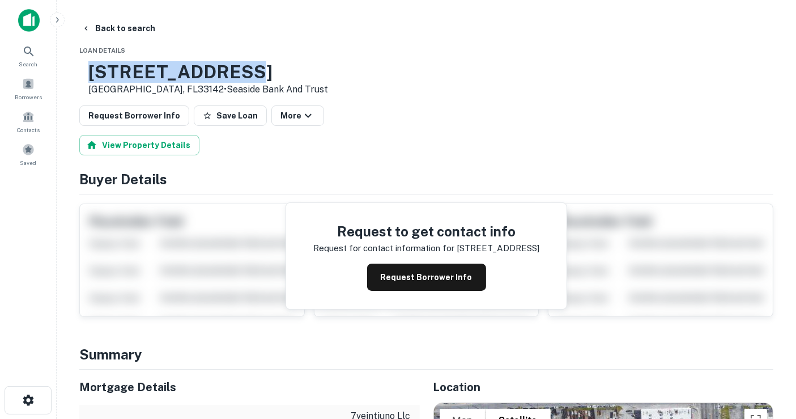
drag, startPoint x: 299, startPoint y: 75, endPoint x: 106, endPoint y: 75, distance: 192.6
click at [106, 75] on div "[STREET_ADDRESS] • Seaside Bank And Trust" at bounding box center [426, 78] width 694 height 35
